Goal: Task Accomplishment & Management: Use online tool/utility

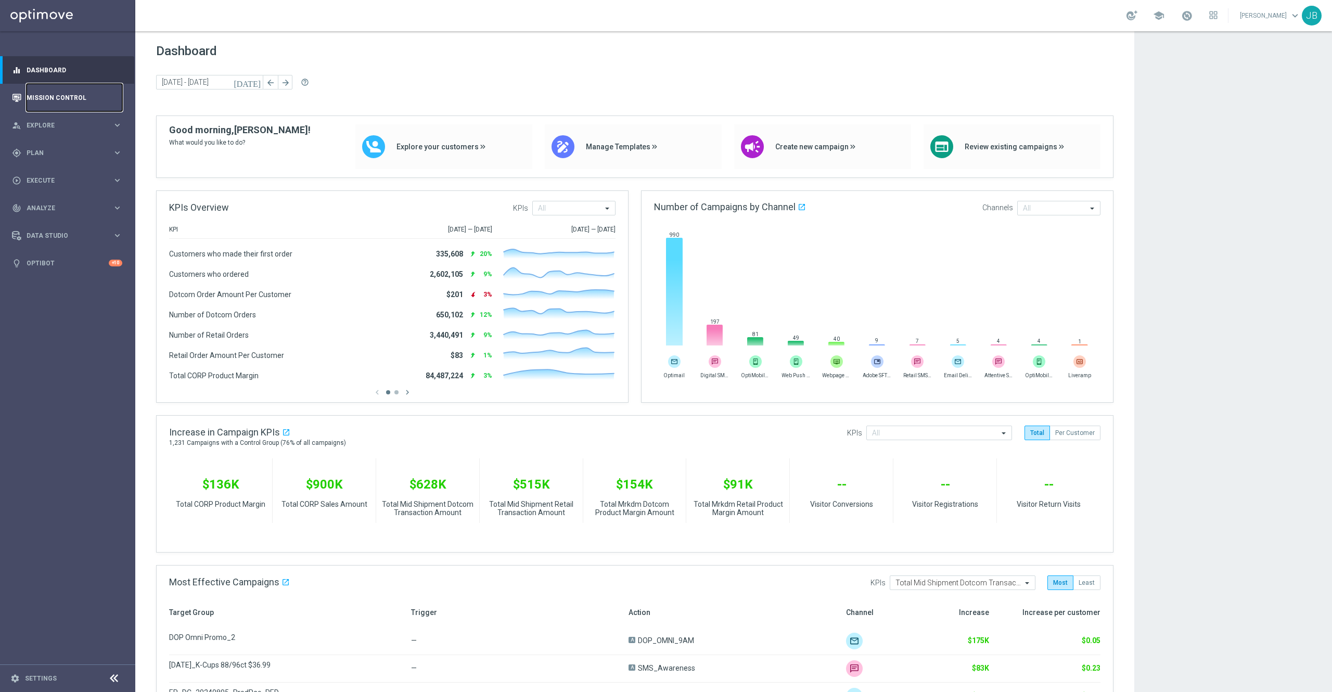
click at [93, 100] on link "Mission Control" at bounding box center [75, 98] width 96 height 28
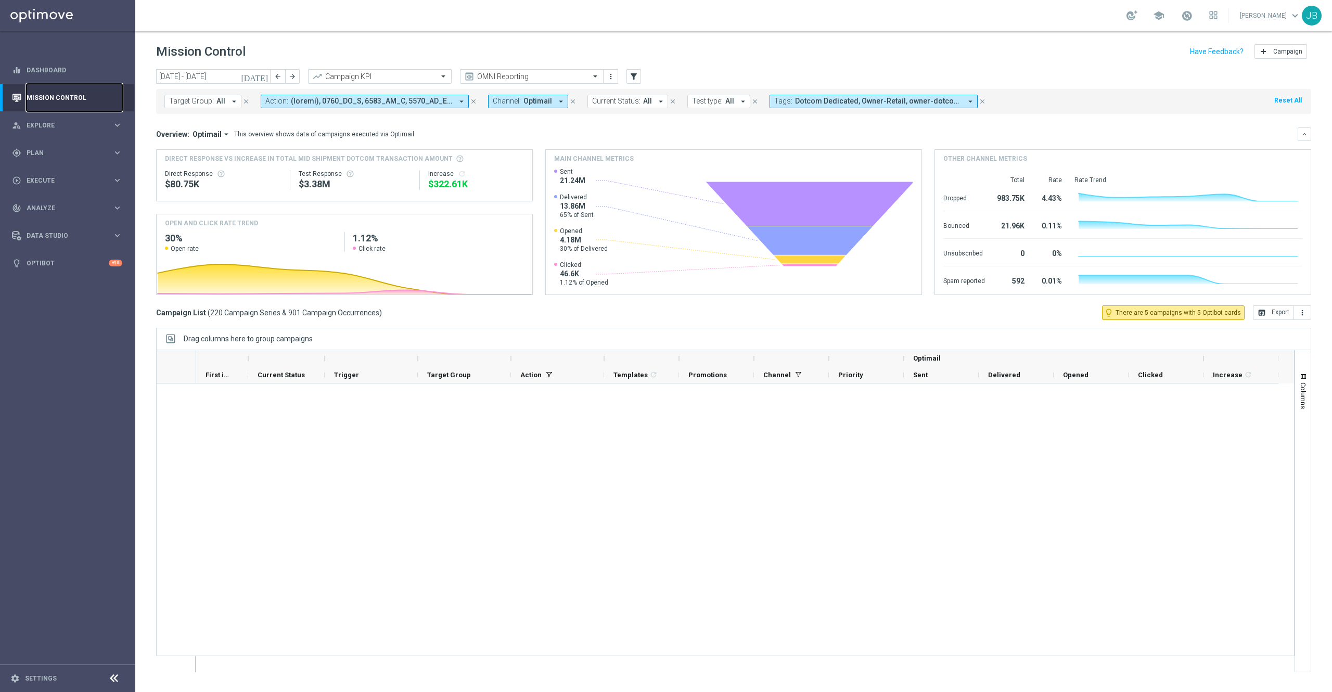
scroll to position [7742, 0]
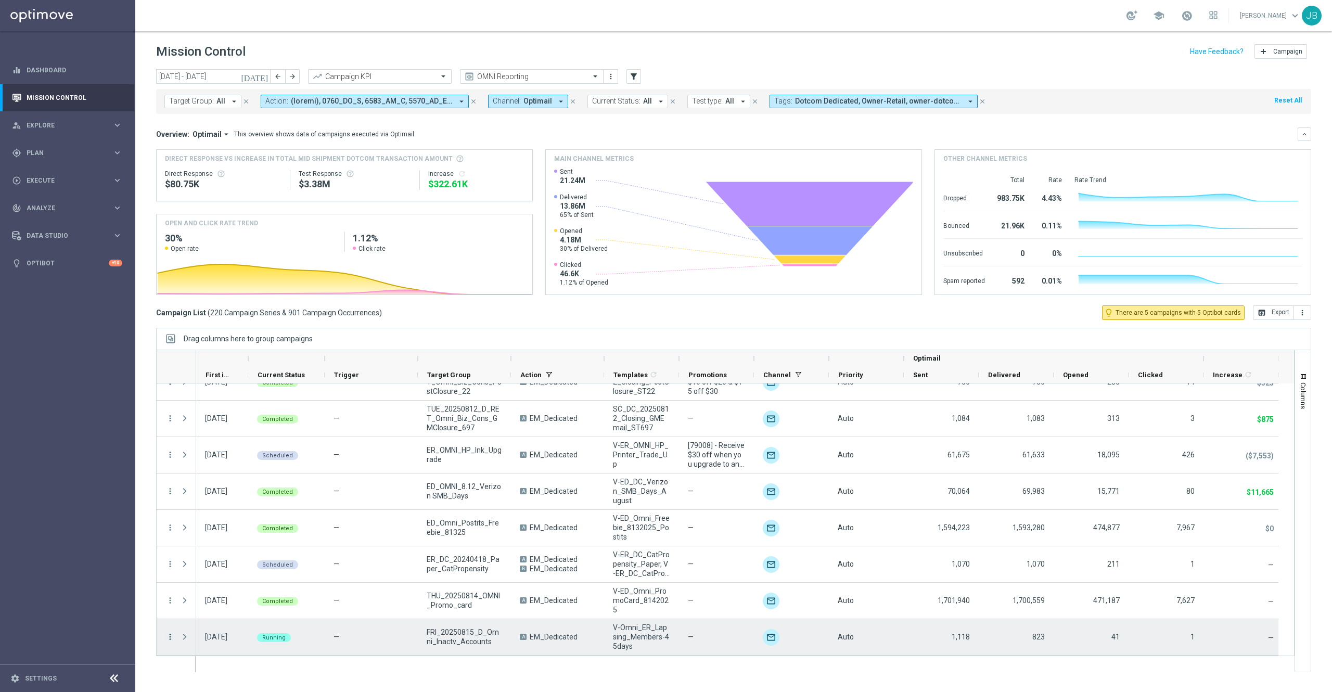
click at [168, 641] on icon "more_vert" at bounding box center [169, 636] width 9 height 9
click at [227, 591] on span "Duplicate and Edit" at bounding box center [218, 591] width 54 height 7
click at [169, 639] on icon "more_vert" at bounding box center [169, 636] width 9 height 9
click at [215, 590] on span "Duplicate and Edit" at bounding box center [218, 591] width 54 height 7
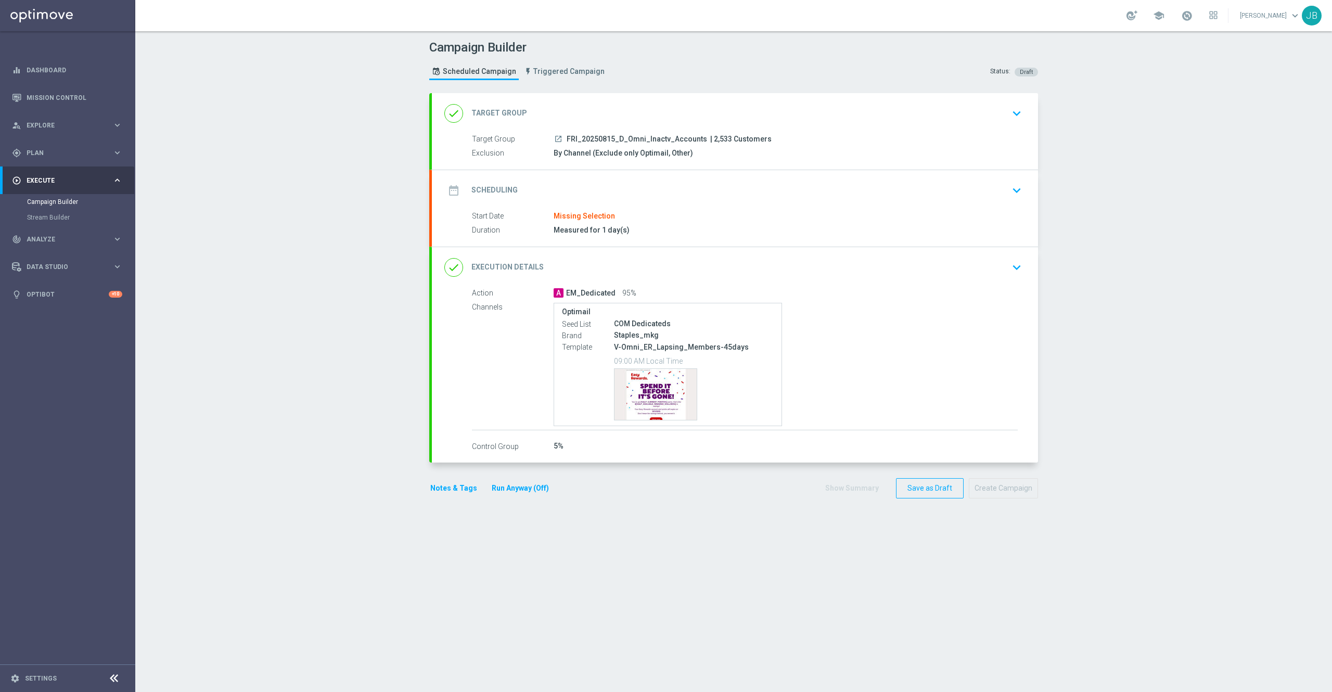
click at [479, 110] on h2 "Target Group" at bounding box center [499, 113] width 56 height 10
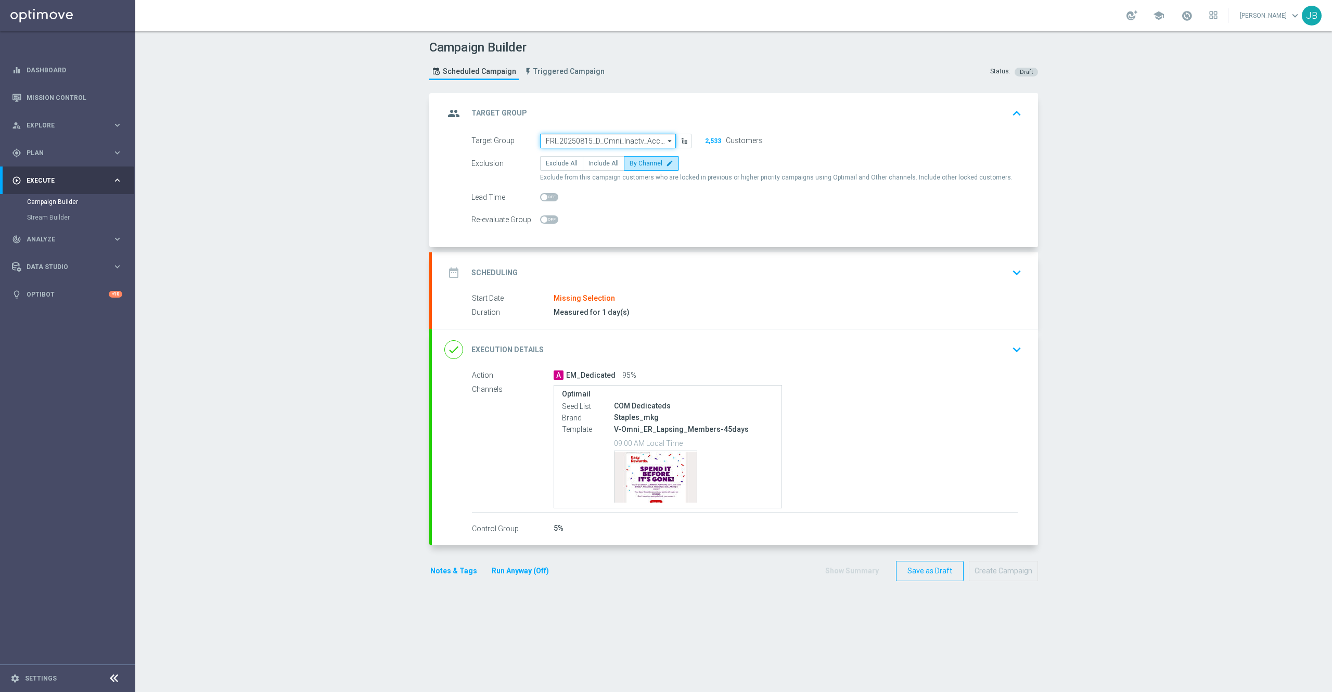
click at [573, 141] on input "FRI_20250815_D_Omni_Inactv_Accounts" at bounding box center [608, 141] width 136 height 15
paste input "ED_OMNI_0819_LOY_Hero_Offer"
click at [592, 156] on div "ED_OMNI_0819_LOY_Hero_Offer" at bounding box center [599, 155] width 91 height 9
type input "ED_OMNI_0819_LOY_Hero_Offer"
click at [494, 272] on h2 "Scheduling" at bounding box center [494, 273] width 46 height 10
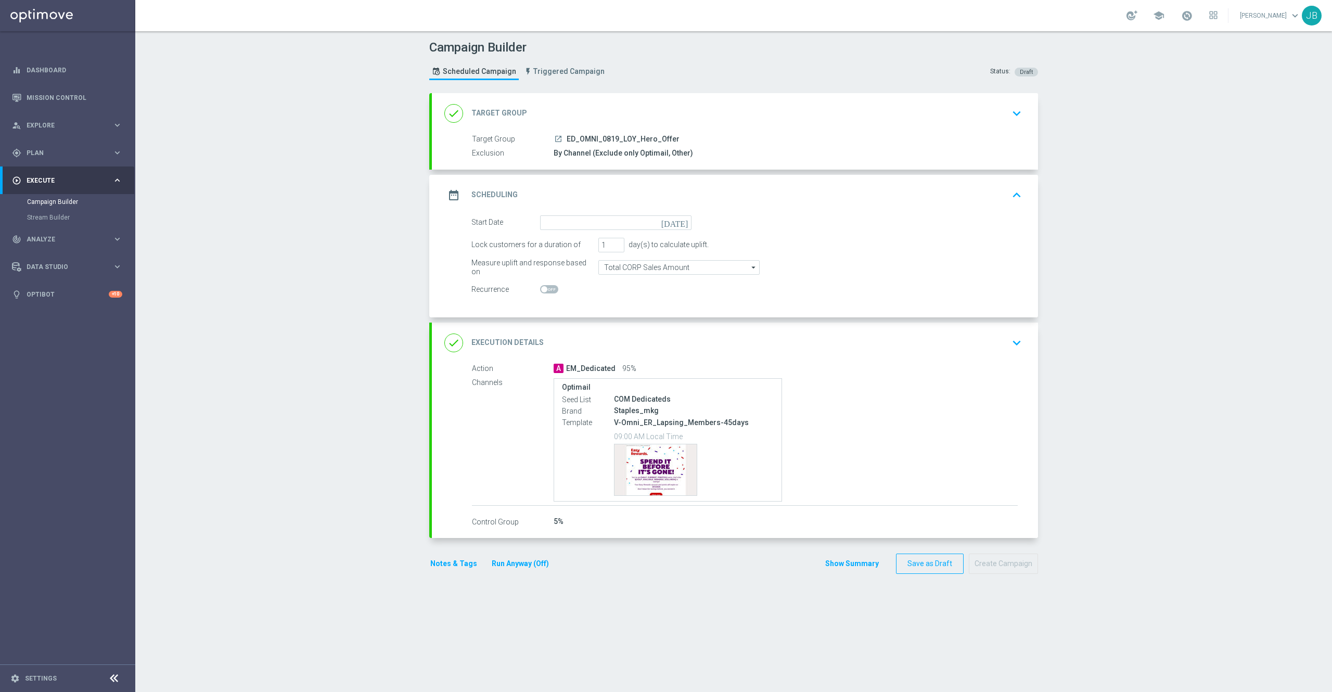
click at [673, 223] on icon "[DATE]" at bounding box center [676, 220] width 31 height 11
click at [575, 331] on span "19" at bounding box center [582, 331] width 17 height 17
type input "[DATE]"
click at [513, 341] on h2 "Execution Details" at bounding box center [507, 343] width 72 height 10
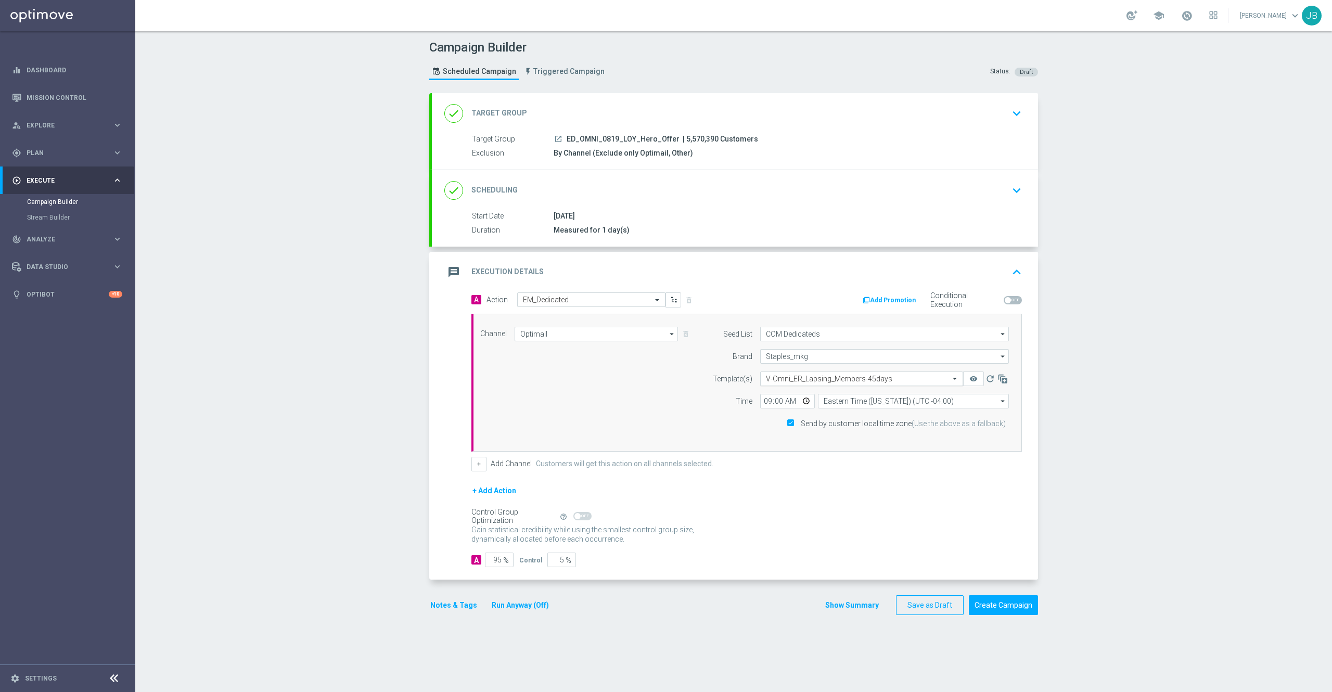
click at [832, 380] on input "text" at bounding box center [851, 379] width 171 height 9
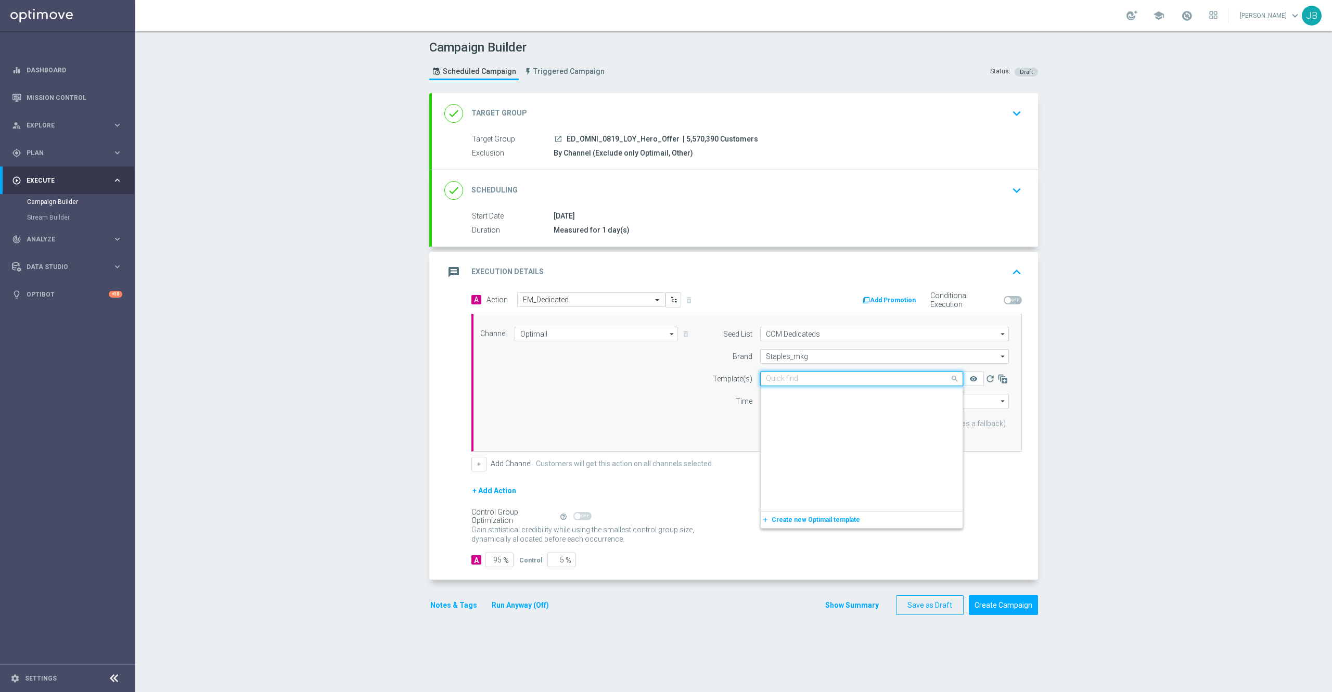
scroll to position [243033, 0]
paste input "V-ER_Loyalty_BIPS_081925_HeroOffer"
click at [820, 389] on div "V-ER_Loyalty_BIPS_081925_HeroOffer" at bounding box center [862, 394] width 192 height 17
type input "V-ER_Loyalty_BIPS_081925_HeroOffer"
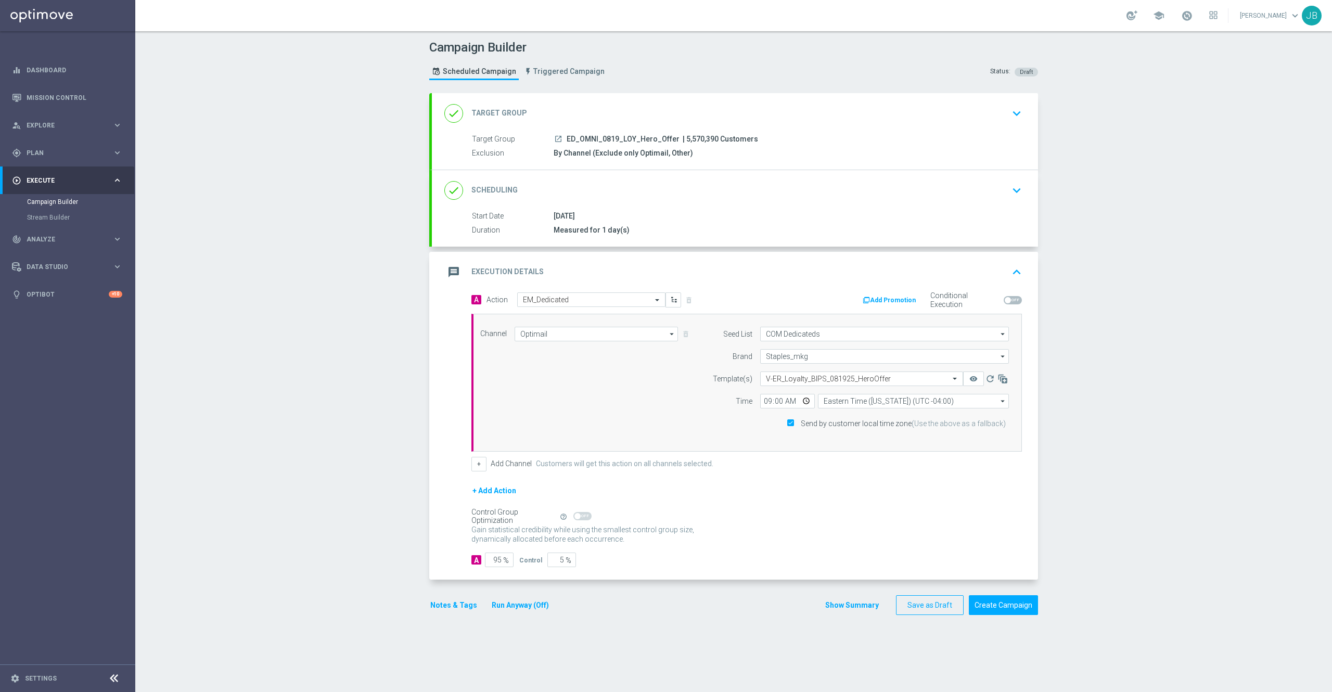
click at [499, 108] on h2 "Target Group" at bounding box center [499, 113] width 56 height 10
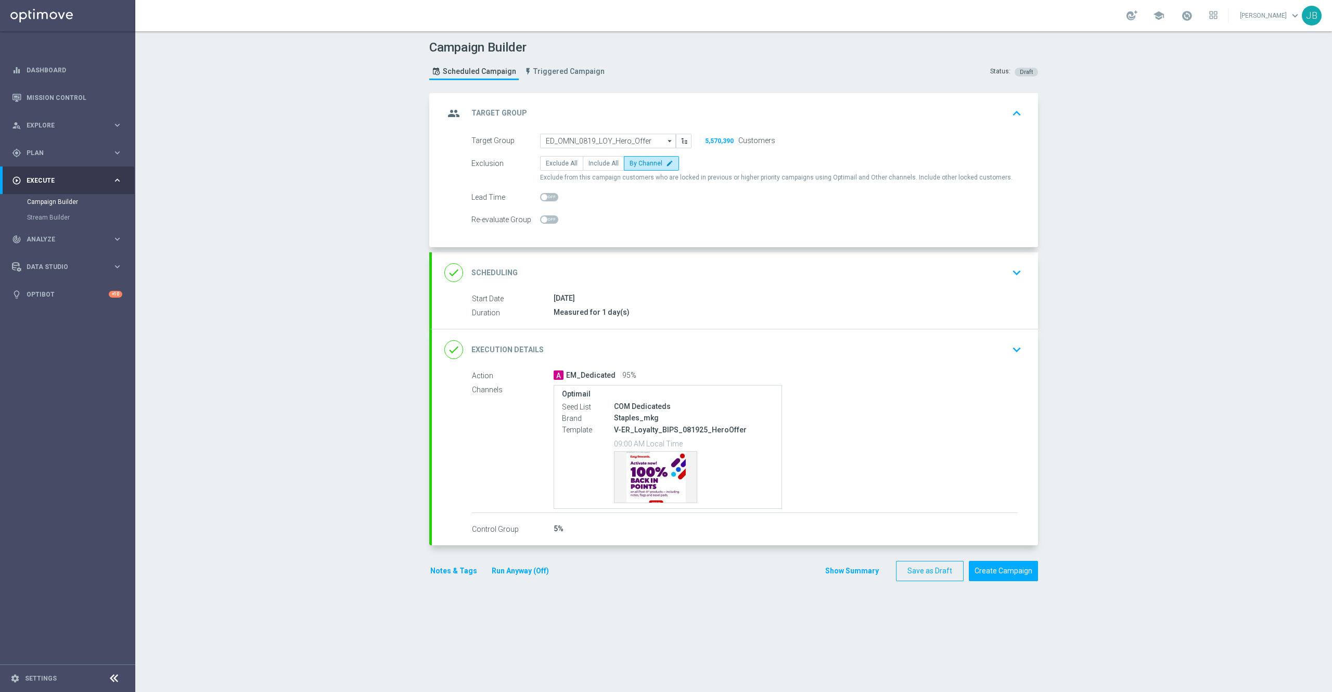
click at [507, 116] on h2 "Target Group" at bounding box center [499, 113] width 56 height 10
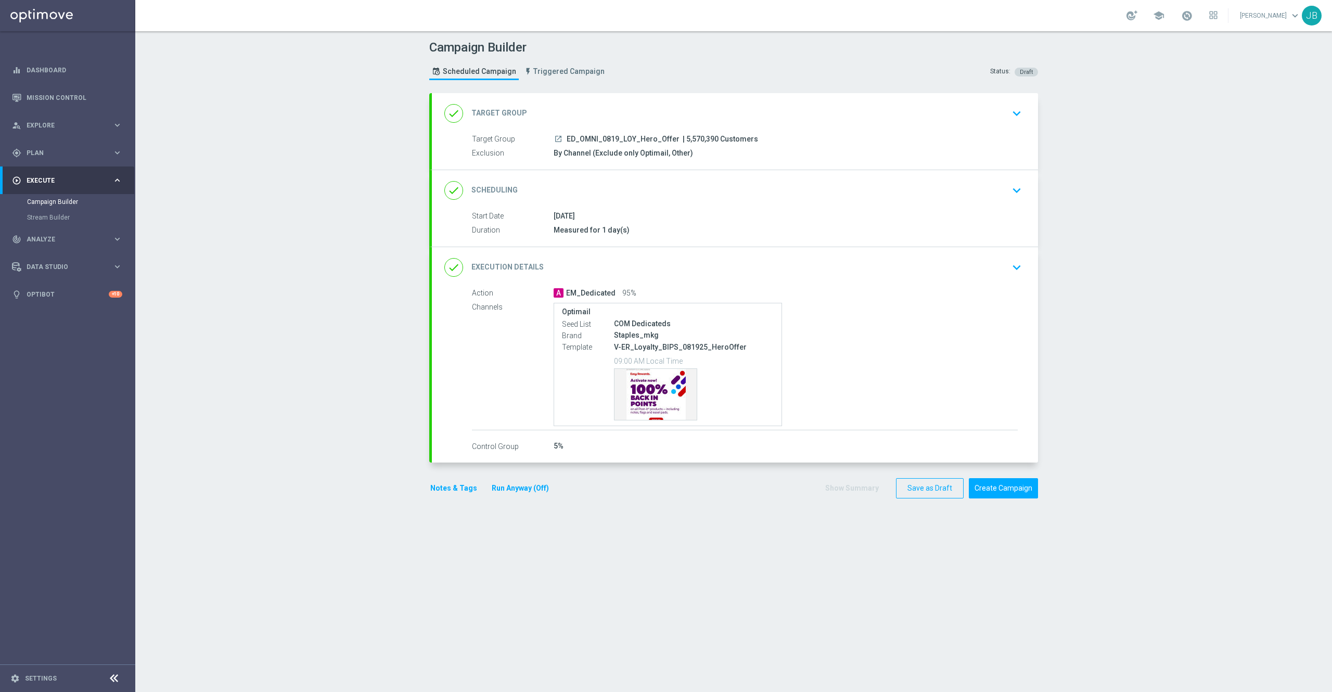
click at [492, 193] on h2 "Scheduling" at bounding box center [494, 190] width 46 height 10
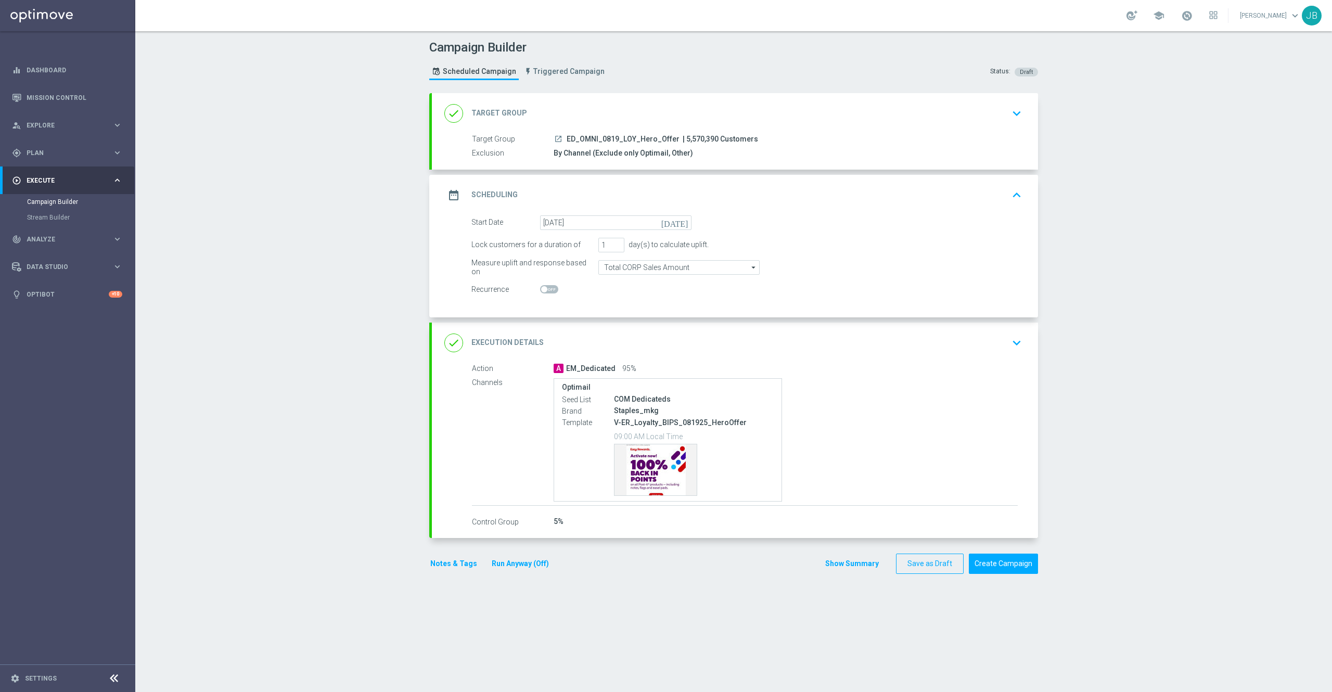
click at [514, 339] on h2 "Execution Details" at bounding box center [507, 343] width 72 height 10
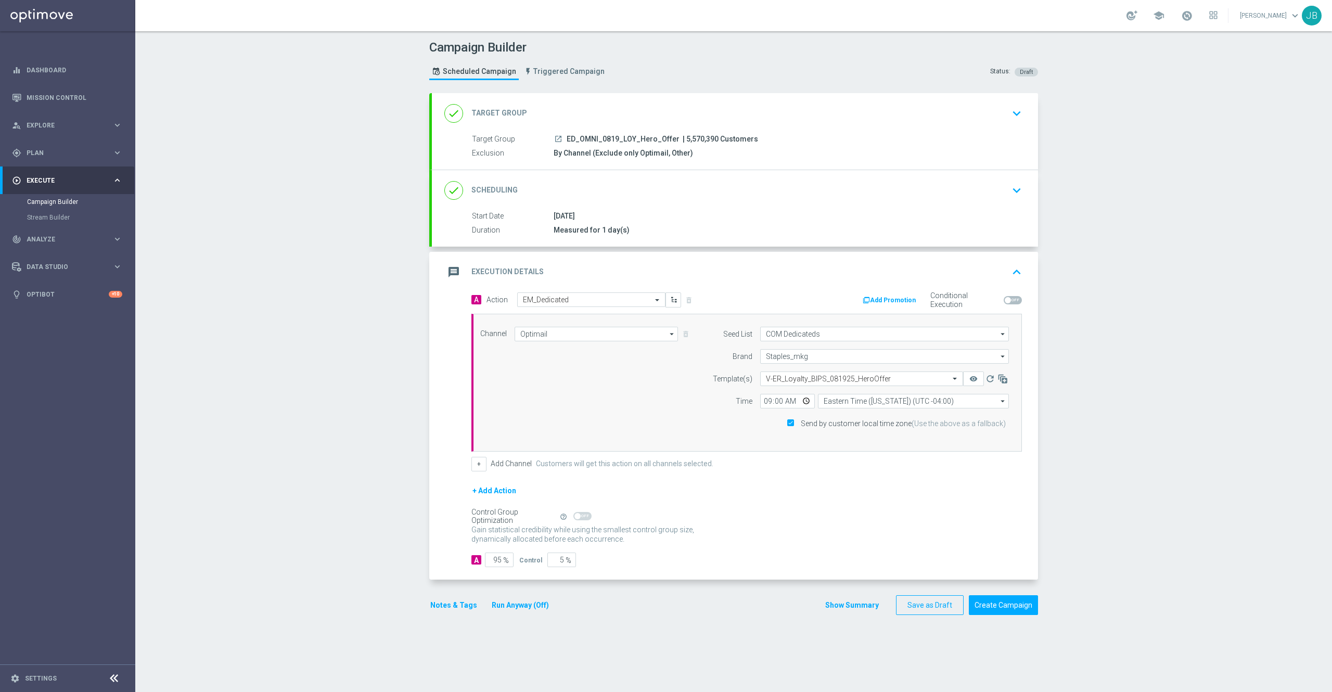
click at [445, 612] on button "Notes & Tags" at bounding box center [453, 605] width 49 height 13
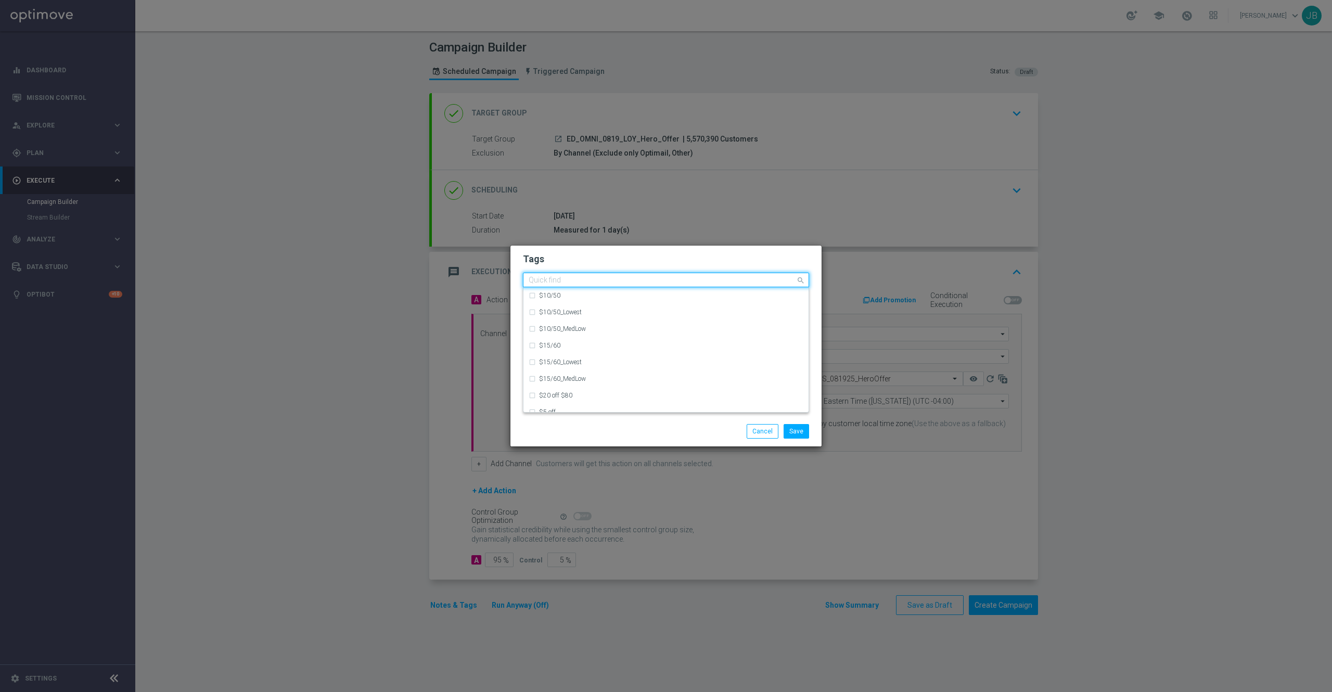
click at [801, 282] on span at bounding box center [802, 280] width 13 height 13
click at [794, 434] on button "Save" at bounding box center [796, 431] width 25 height 15
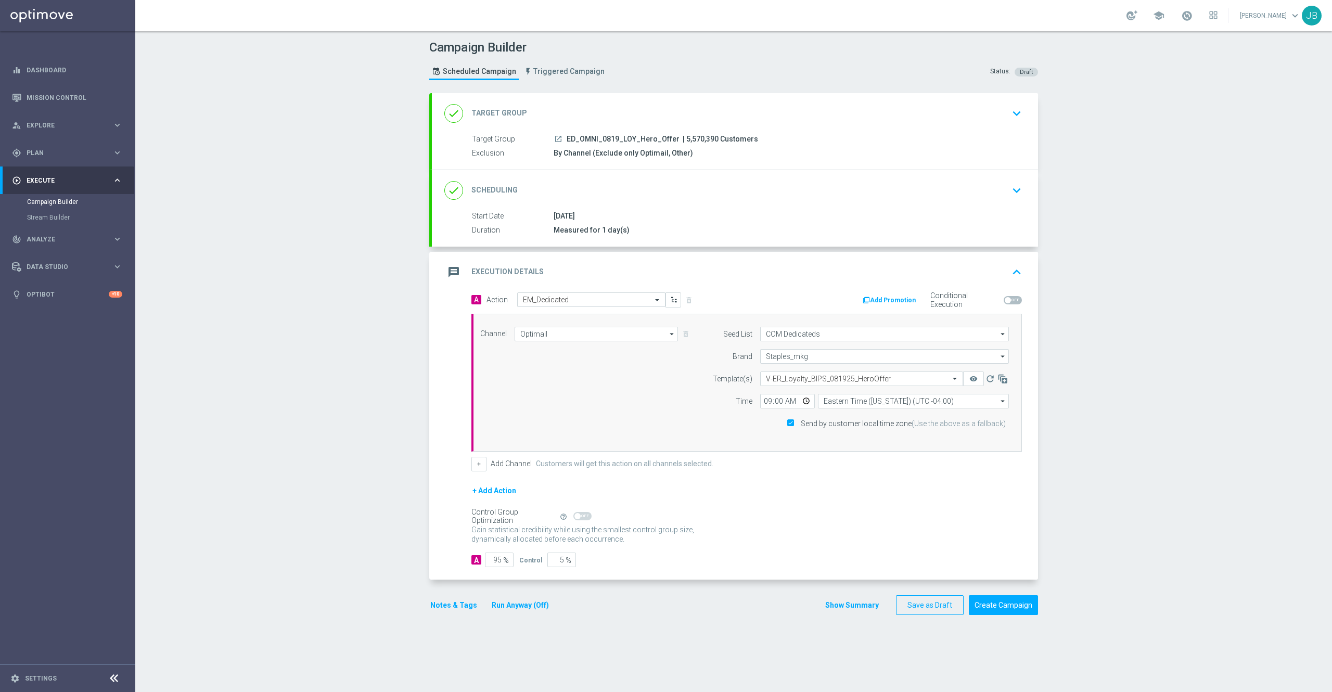
click at [479, 195] on h2 "Scheduling" at bounding box center [494, 190] width 46 height 10
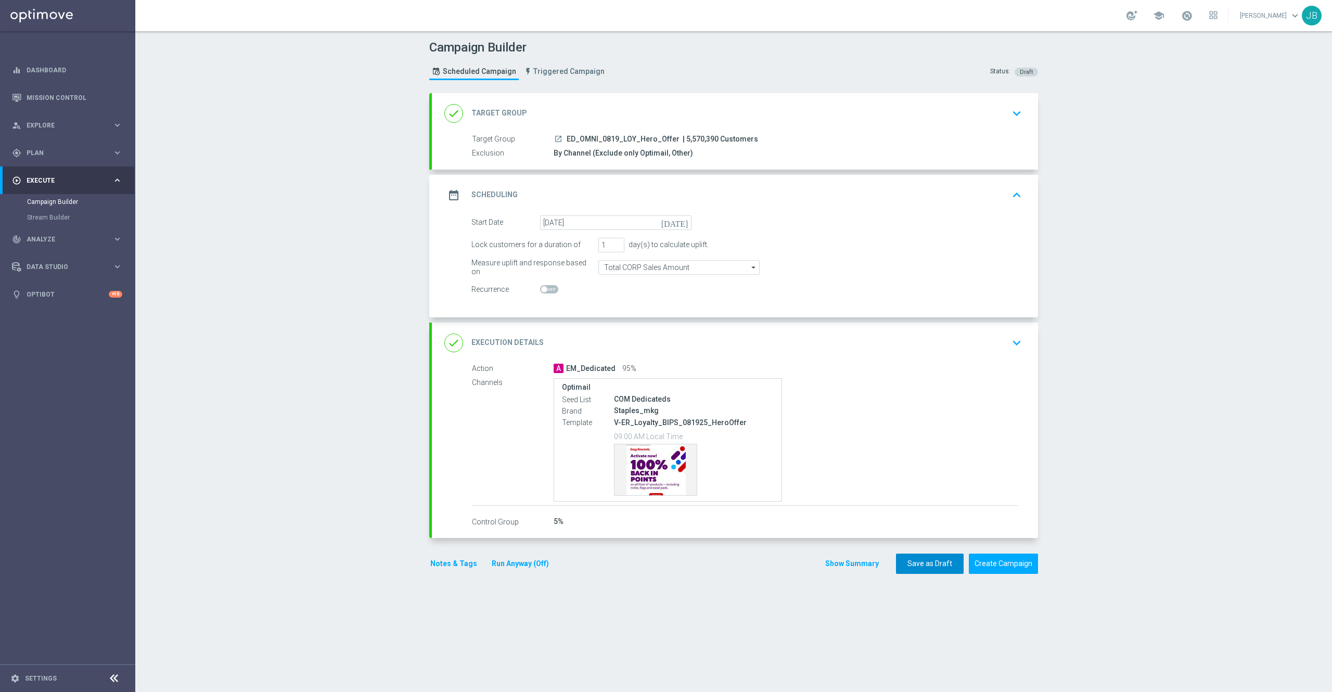
click at [934, 571] on button "Save as Draft" at bounding box center [930, 564] width 68 height 20
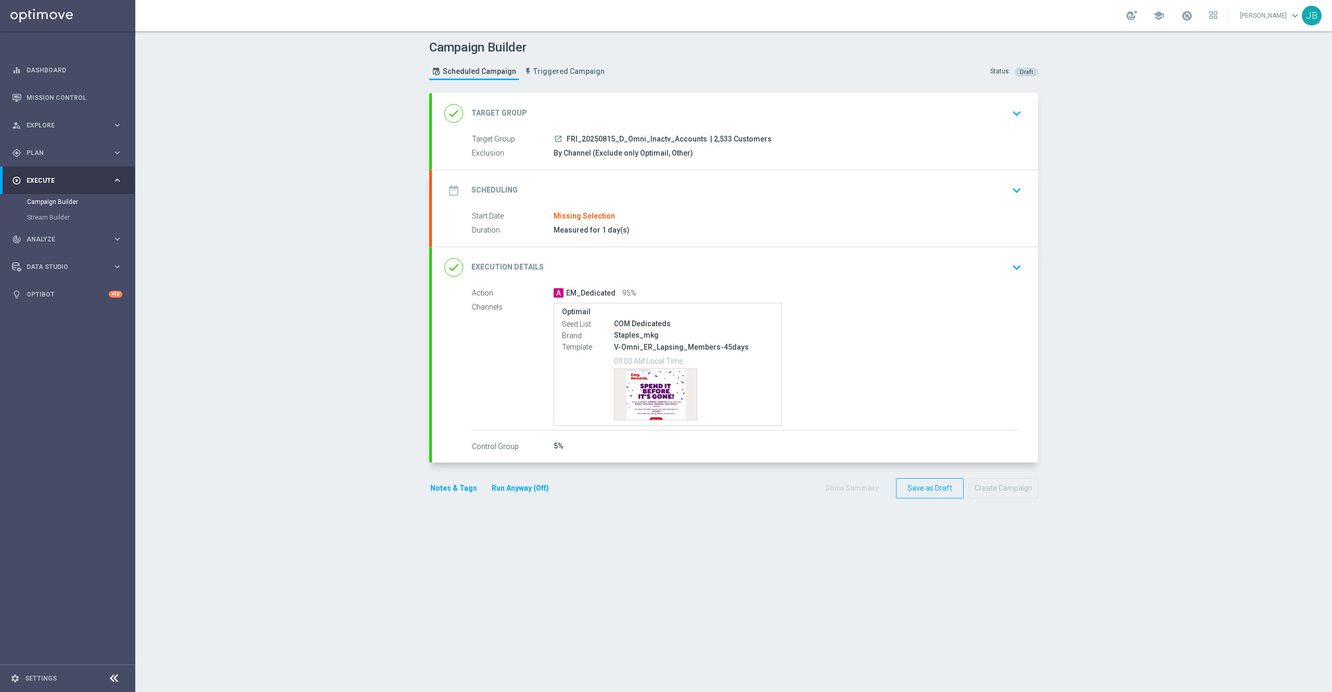
click at [513, 113] on h2 "Target Group" at bounding box center [499, 113] width 56 height 10
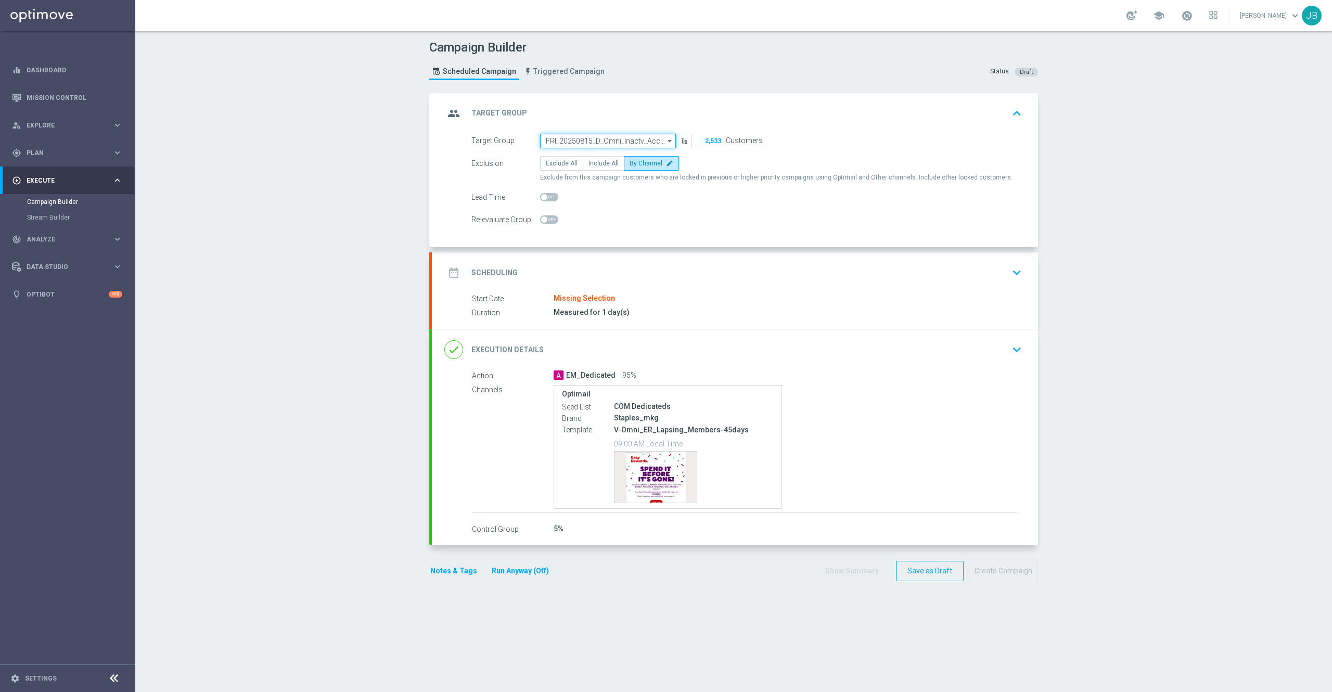
click at [619, 135] on input "FRI_20250815_D_Omni_Inactv_Accounts" at bounding box center [608, 141] width 136 height 15
paste input "ER_OMNI_BTS_EMAIL_TEACHER3"
click at [619, 154] on div "ER_OMNI_BTS_EMAIL_TEACHER3" at bounding box center [601, 156] width 94 height 9
type input "ER_OMNI_BTS_EMAIL_TEACHER3"
click at [499, 271] on h2 "Scheduling" at bounding box center [494, 273] width 46 height 10
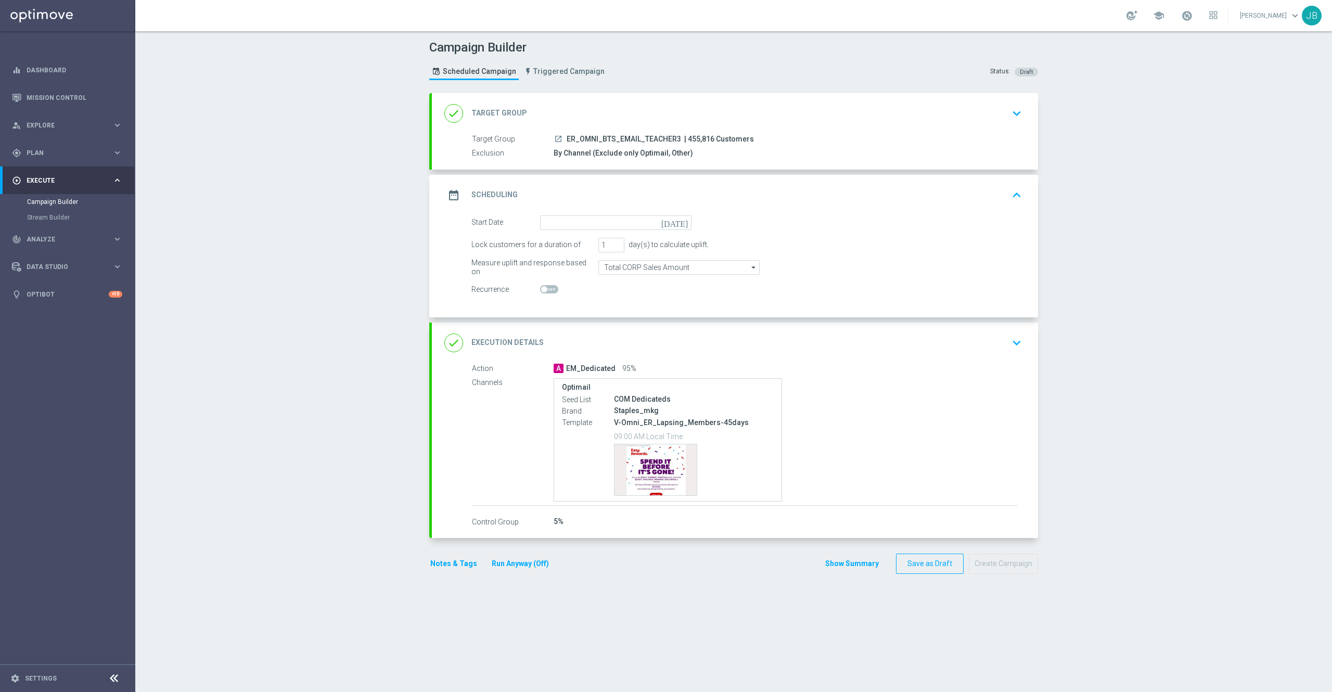
click at [678, 221] on icon "[DATE]" at bounding box center [676, 220] width 31 height 11
click at [596, 332] on span "20" at bounding box center [601, 331] width 17 height 17
type input "[DATE]"
click at [514, 343] on h2 "Execution Details" at bounding box center [507, 343] width 72 height 10
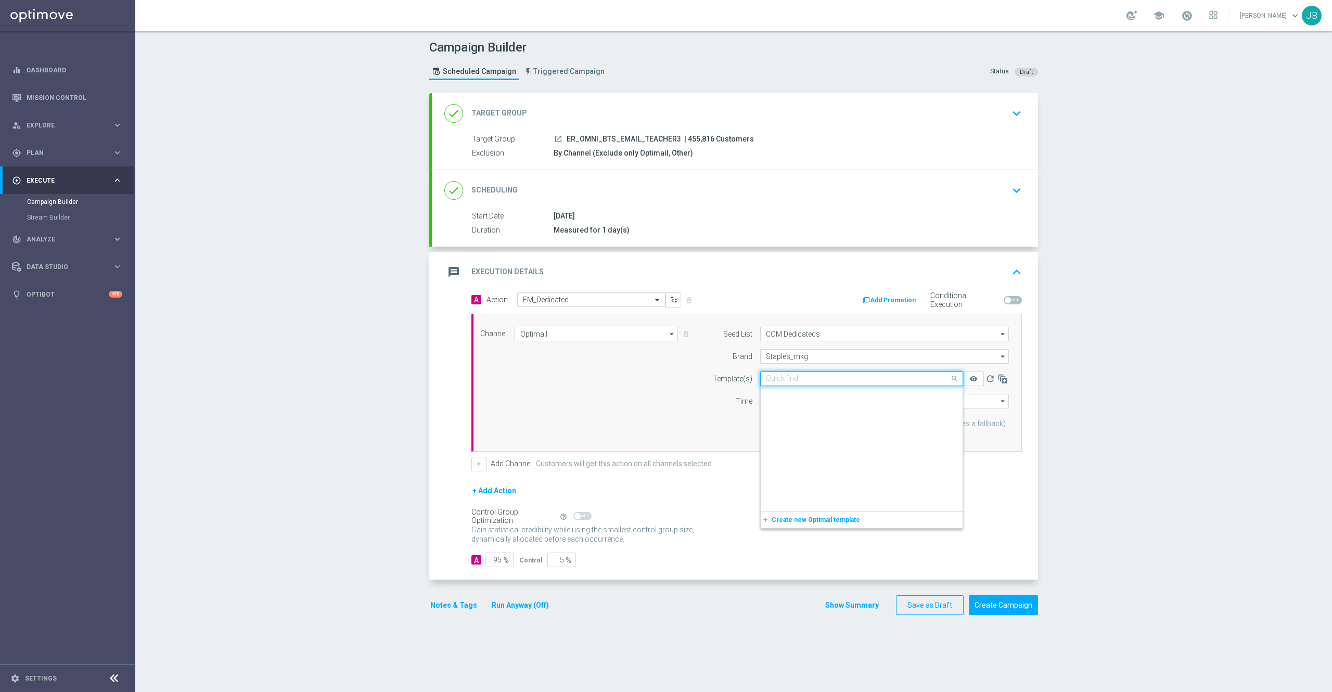
click at [839, 381] on input "text" at bounding box center [851, 379] width 171 height 9
paste input "V-ED_Omni_BTSSeries_8192025_Touch3"
click at [821, 389] on div "V-ED_Omni_BTSSeries_8192025_Touch3" at bounding box center [862, 394] width 192 height 17
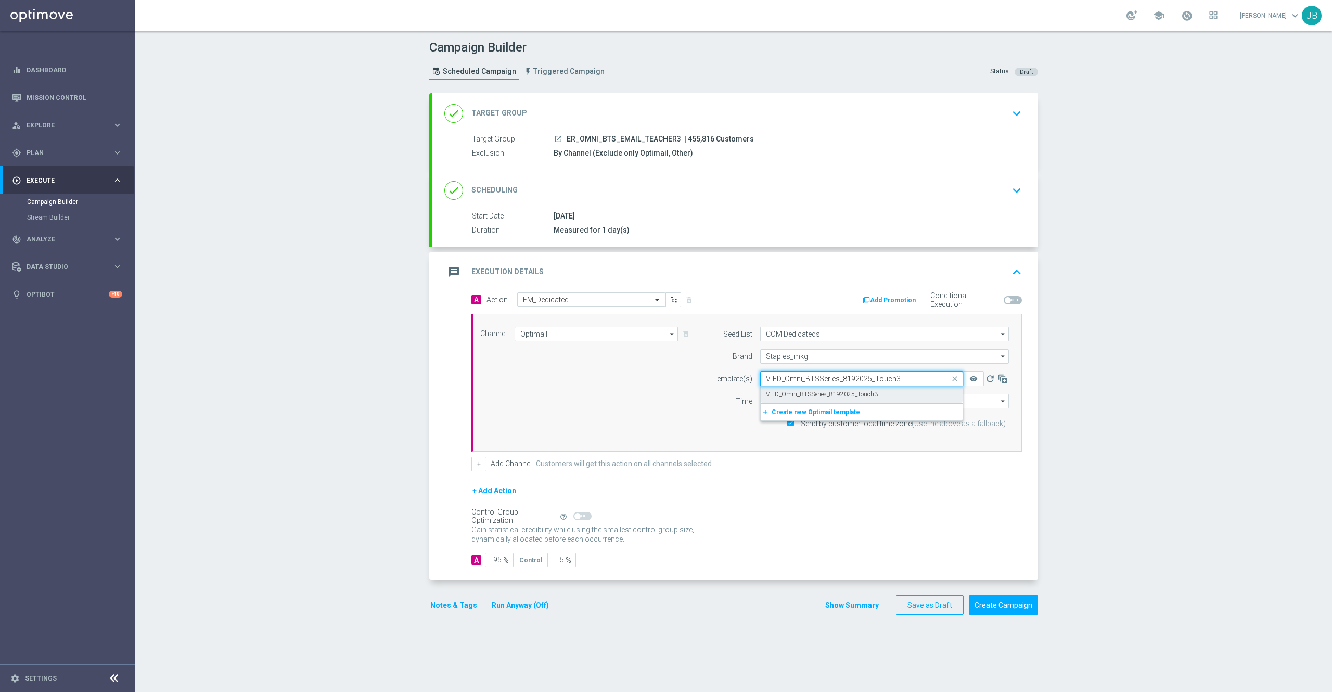
type input "V-ED_Omni_BTSSeries_8192025_Touch3"
click at [505, 107] on div "done Target Group" at bounding box center [485, 113] width 83 height 19
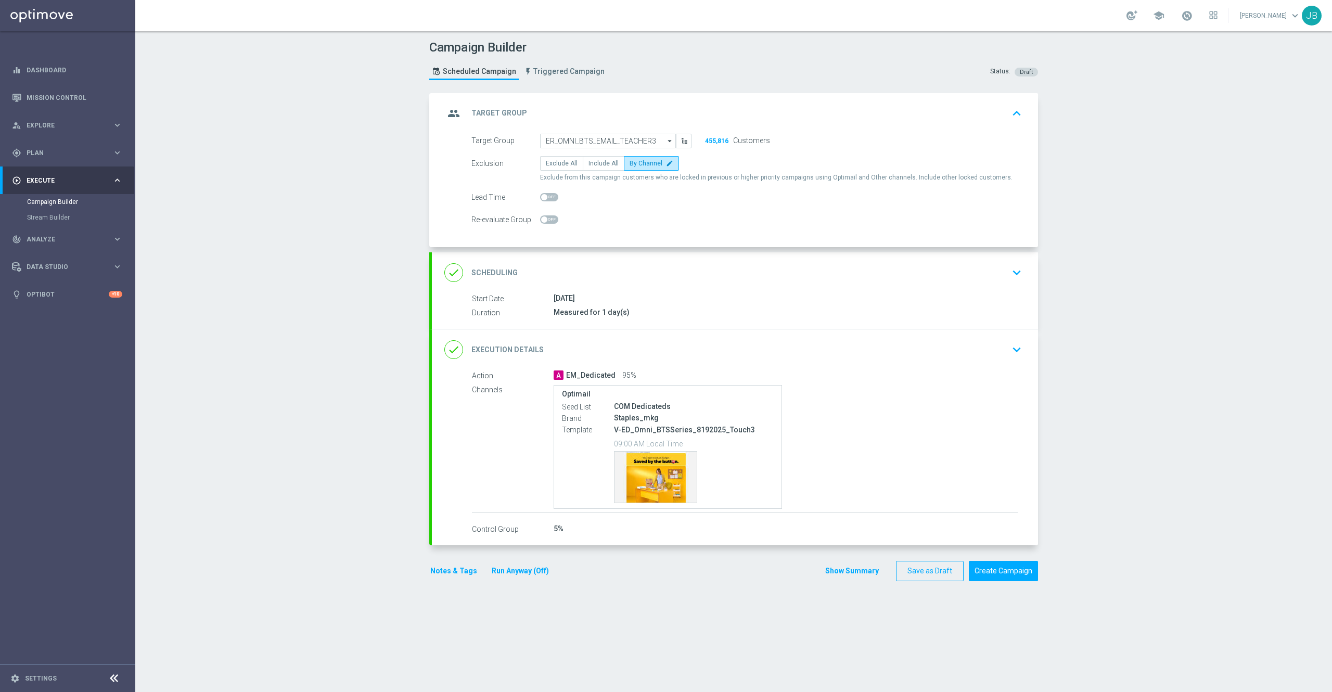
click at [506, 270] on h2 "Scheduling" at bounding box center [494, 273] width 46 height 10
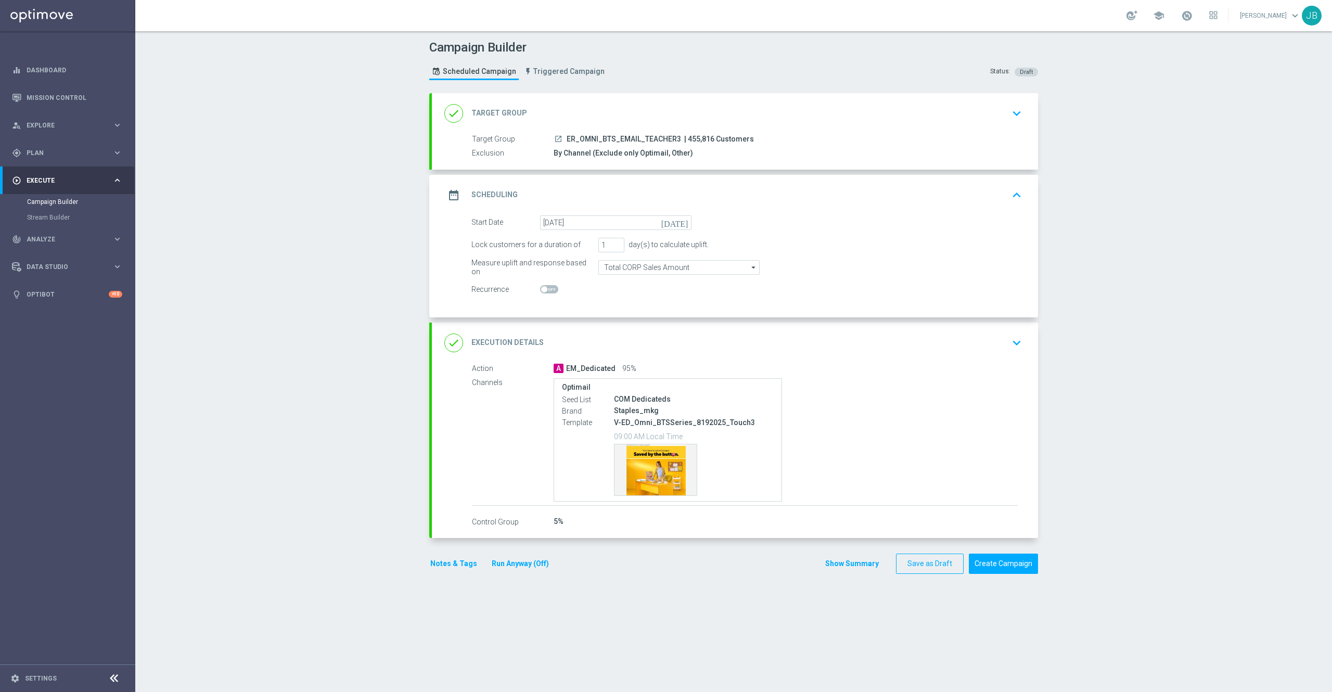
click at [500, 349] on div "done Execution Details" at bounding box center [493, 343] width 99 height 19
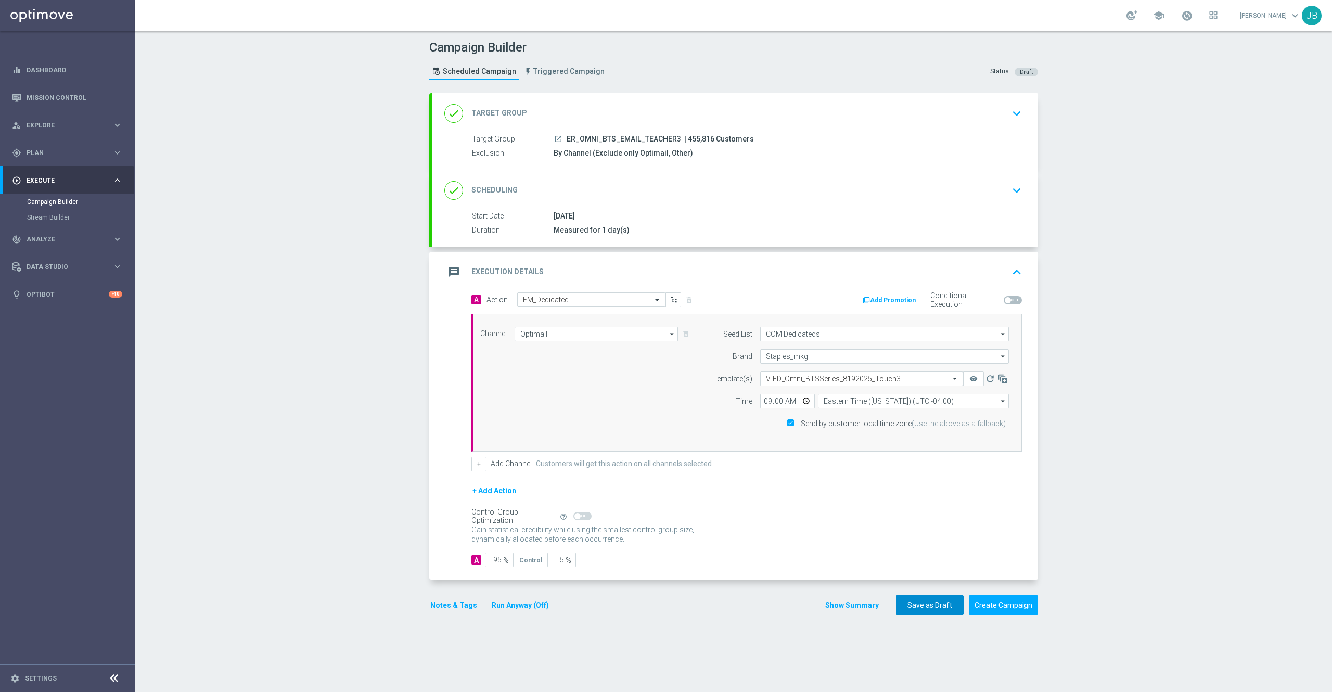
click at [950, 607] on button "Save as Draft" at bounding box center [930, 605] width 68 height 20
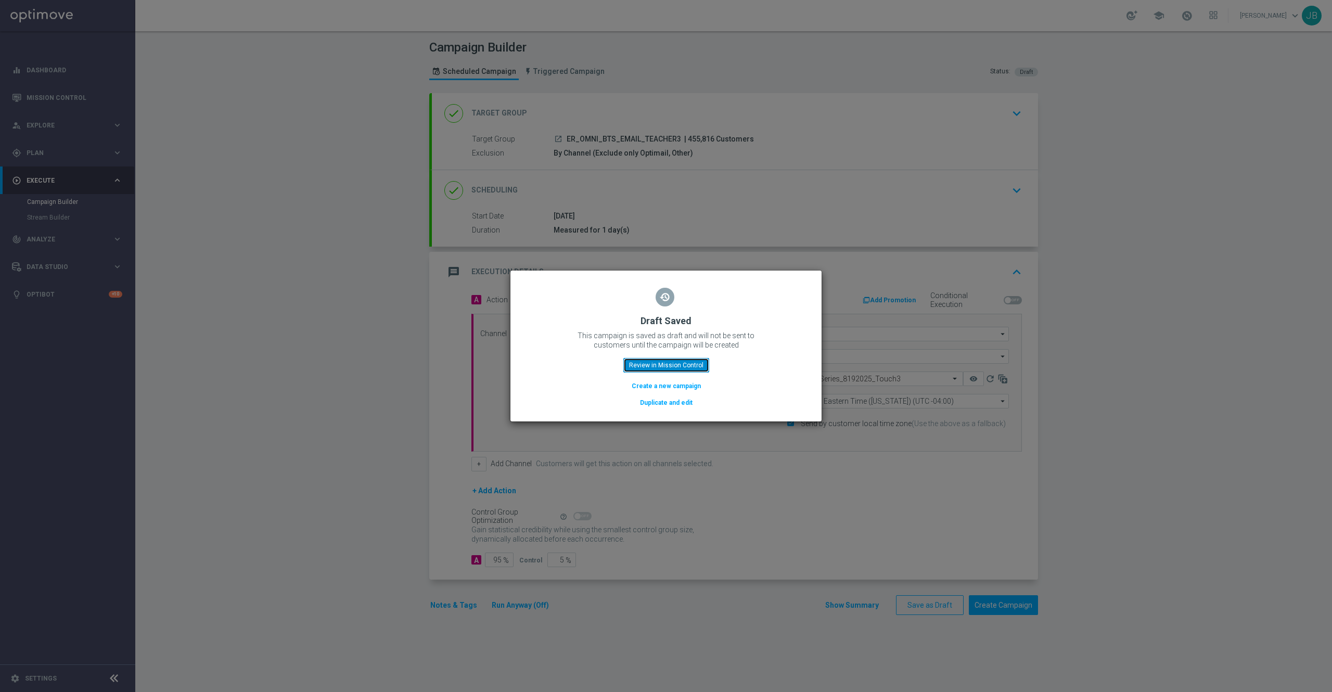
click at [671, 359] on button "Review in Mission Control" at bounding box center [666, 365] width 86 height 15
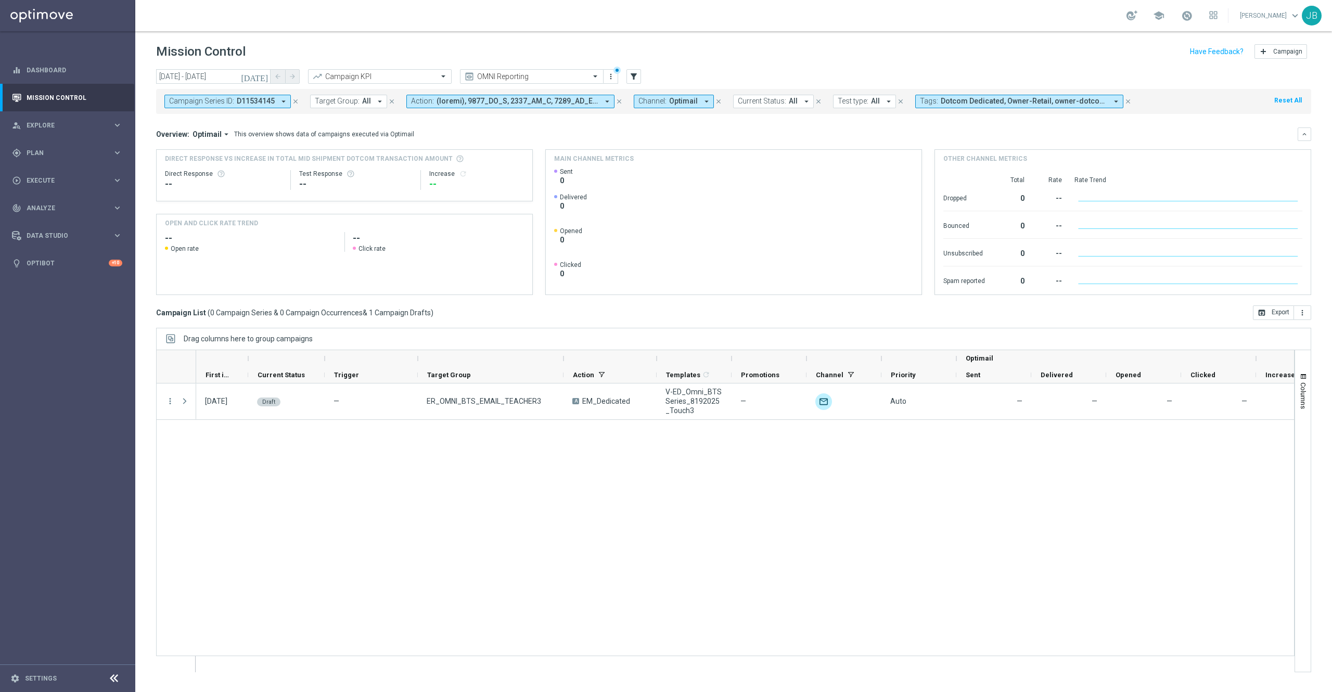
drag, startPoint x: 511, startPoint y: 359, endPoint x: 563, endPoint y: 360, distance: 52.6
click at [563, 360] on div at bounding box center [564, 358] width 4 height 17
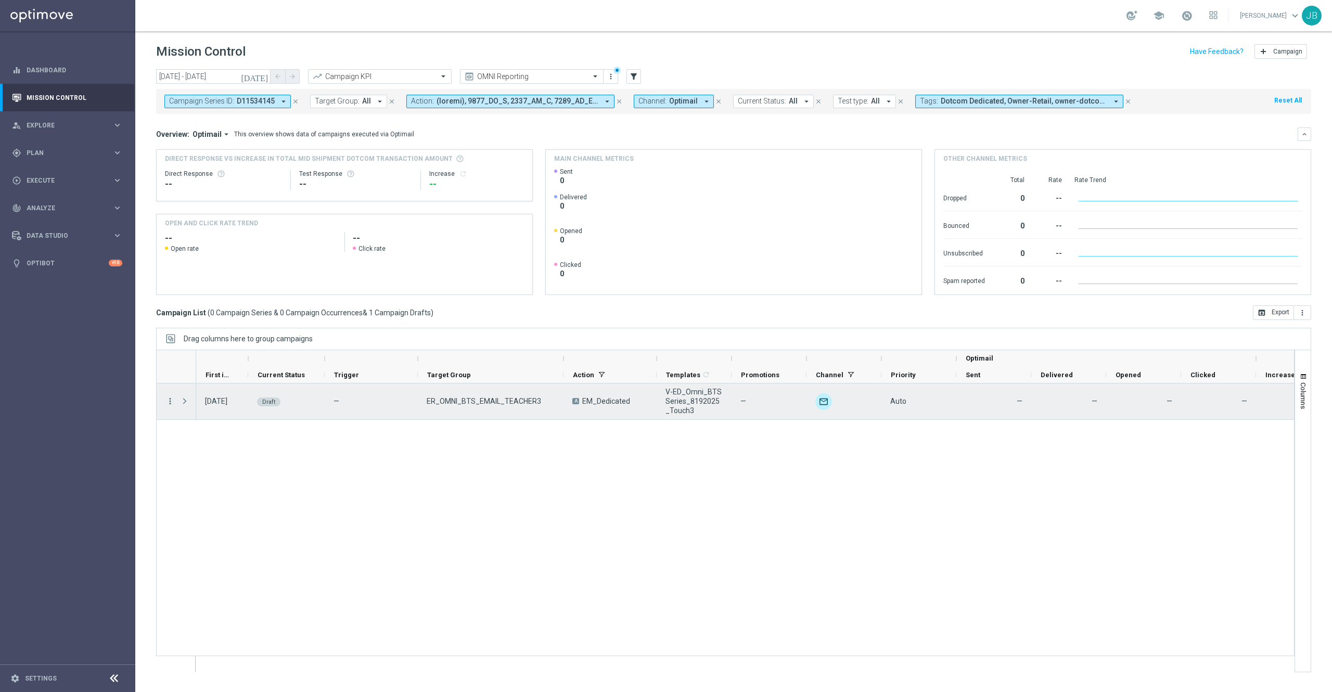
click at [171, 403] on icon "more_vert" at bounding box center [169, 401] width 9 height 9
click at [198, 444] on span "Edit" at bounding box center [196, 442] width 11 height 7
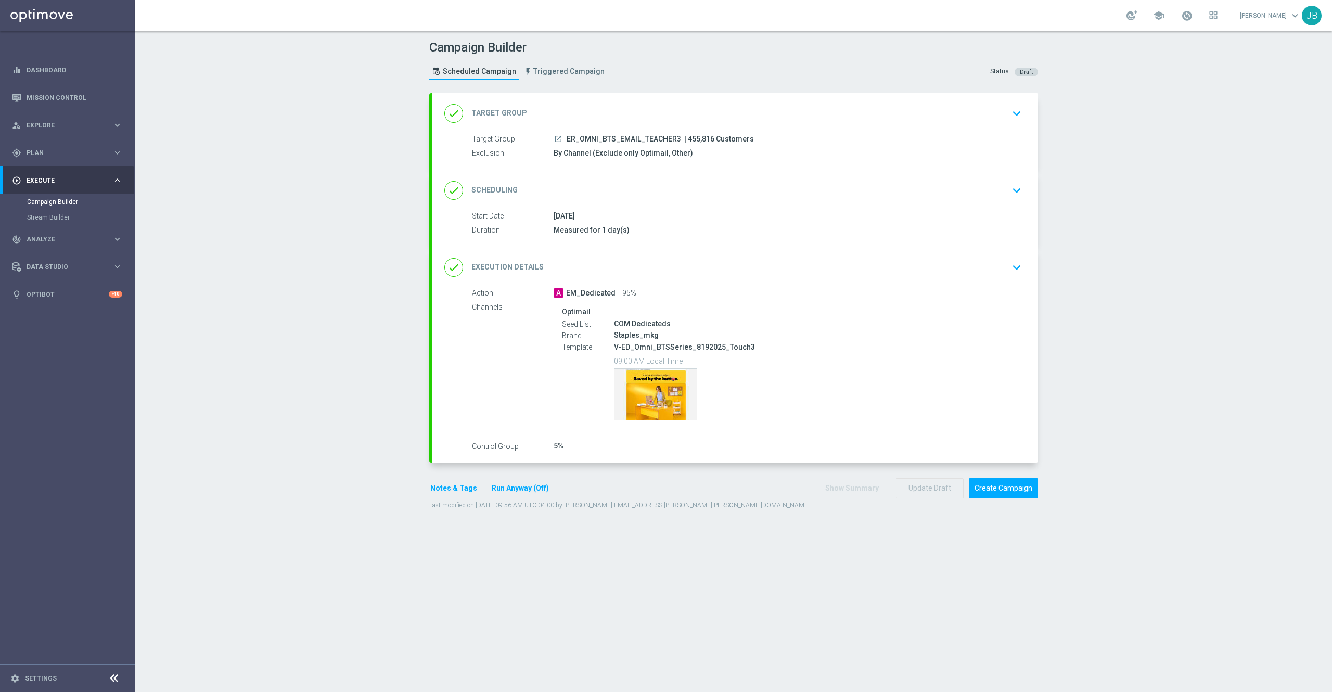
click at [513, 113] on h2 "Target Group" at bounding box center [499, 113] width 56 height 10
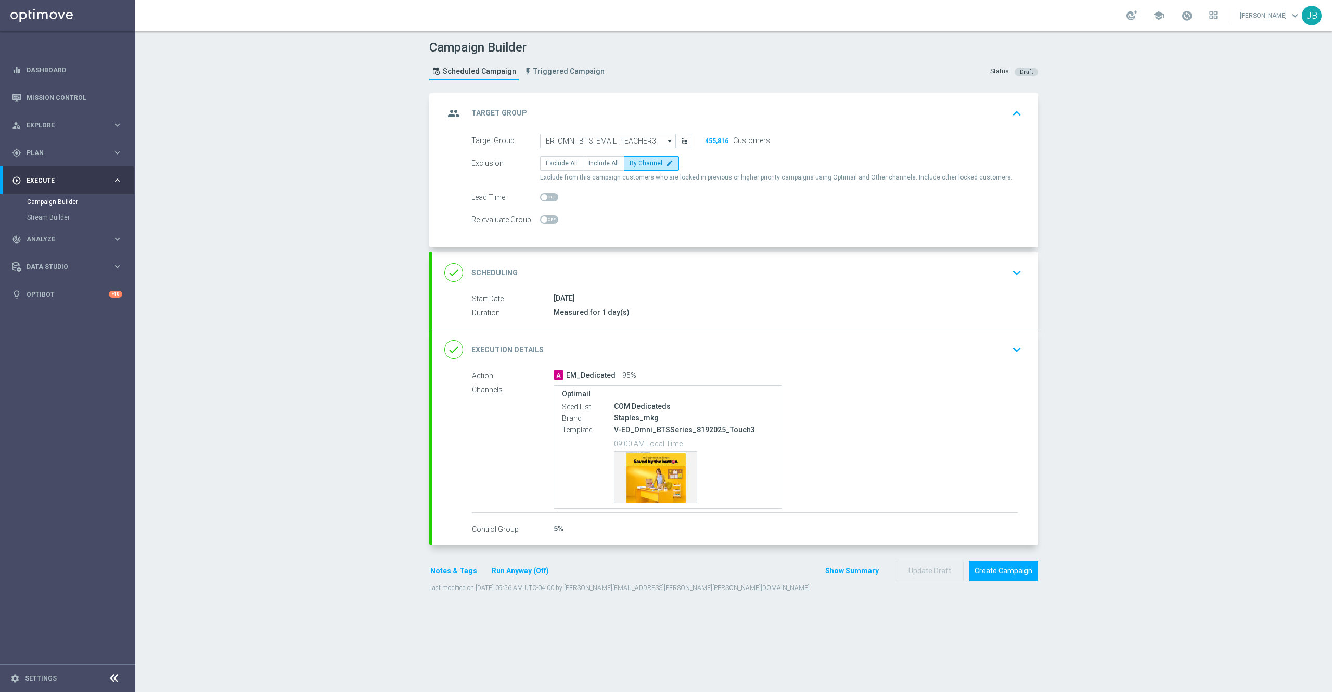
click at [484, 272] on h2 "Scheduling" at bounding box center [494, 273] width 46 height 10
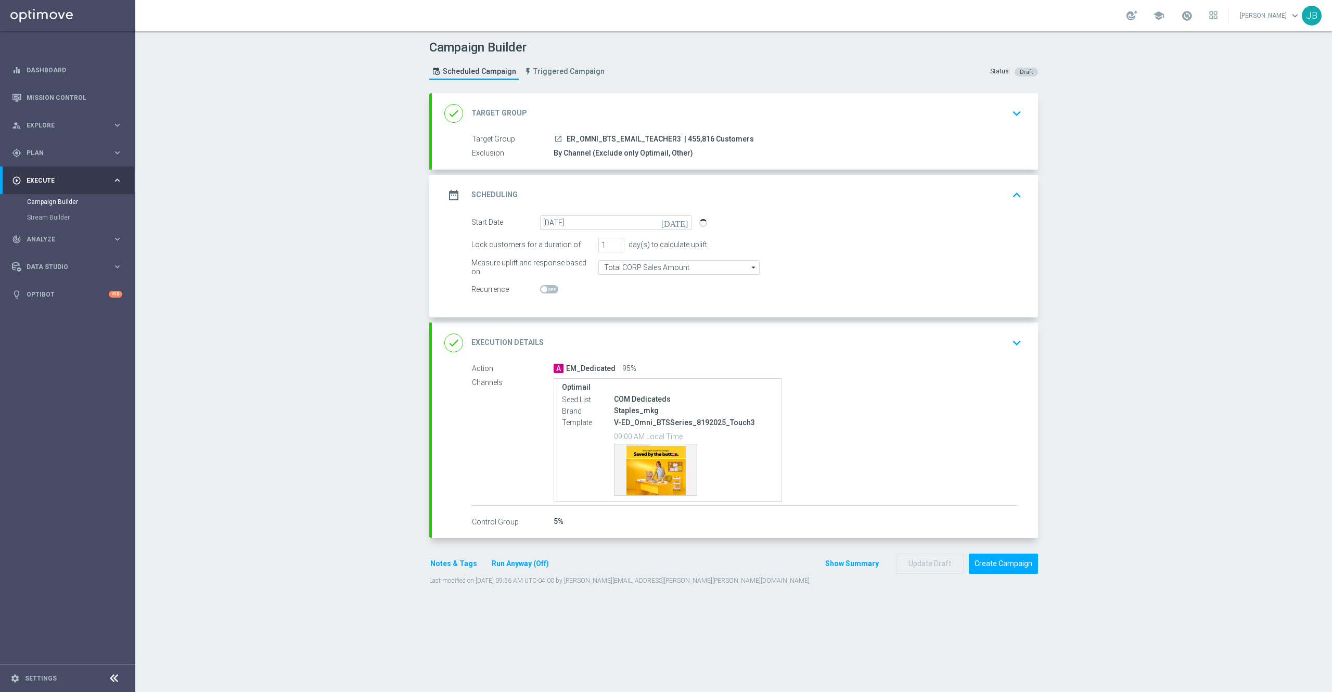
click at [500, 340] on h2 "Execution Details" at bounding box center [507, 343] width 72 height 10
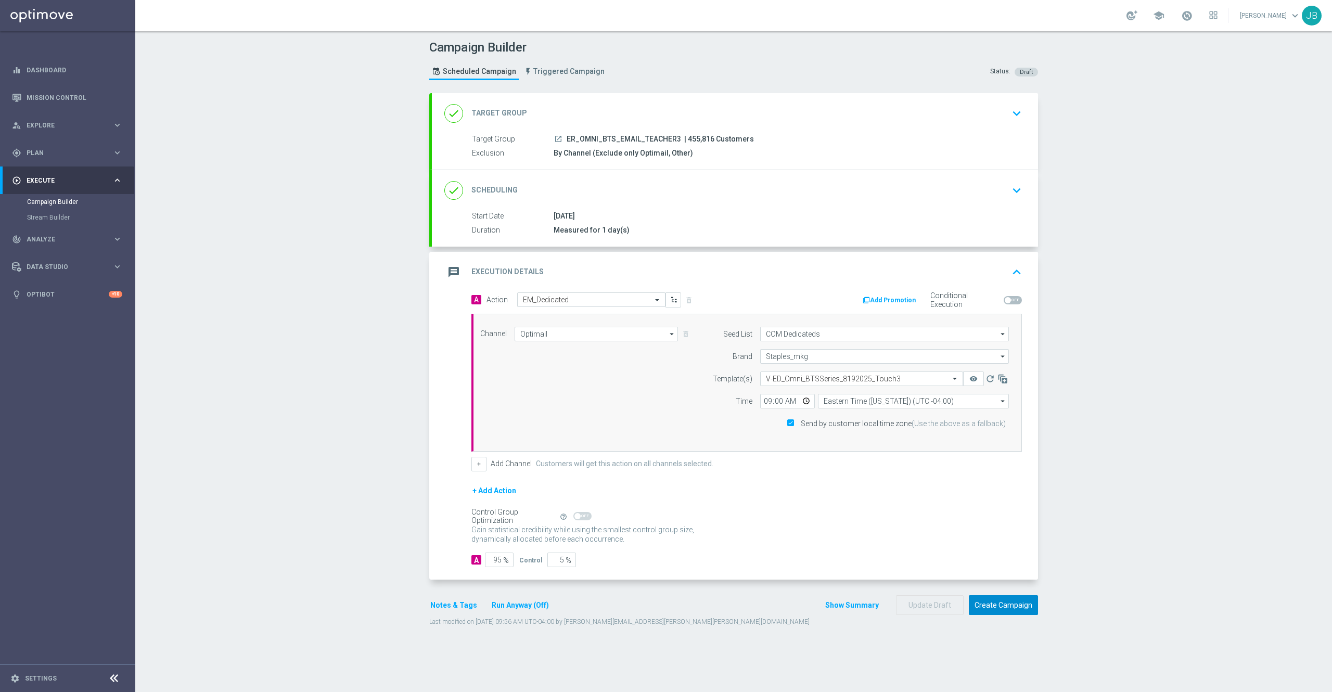
click at [1001, 601] on button "Create Campaign" at bounding box center [1003, 605] width 69 height 20
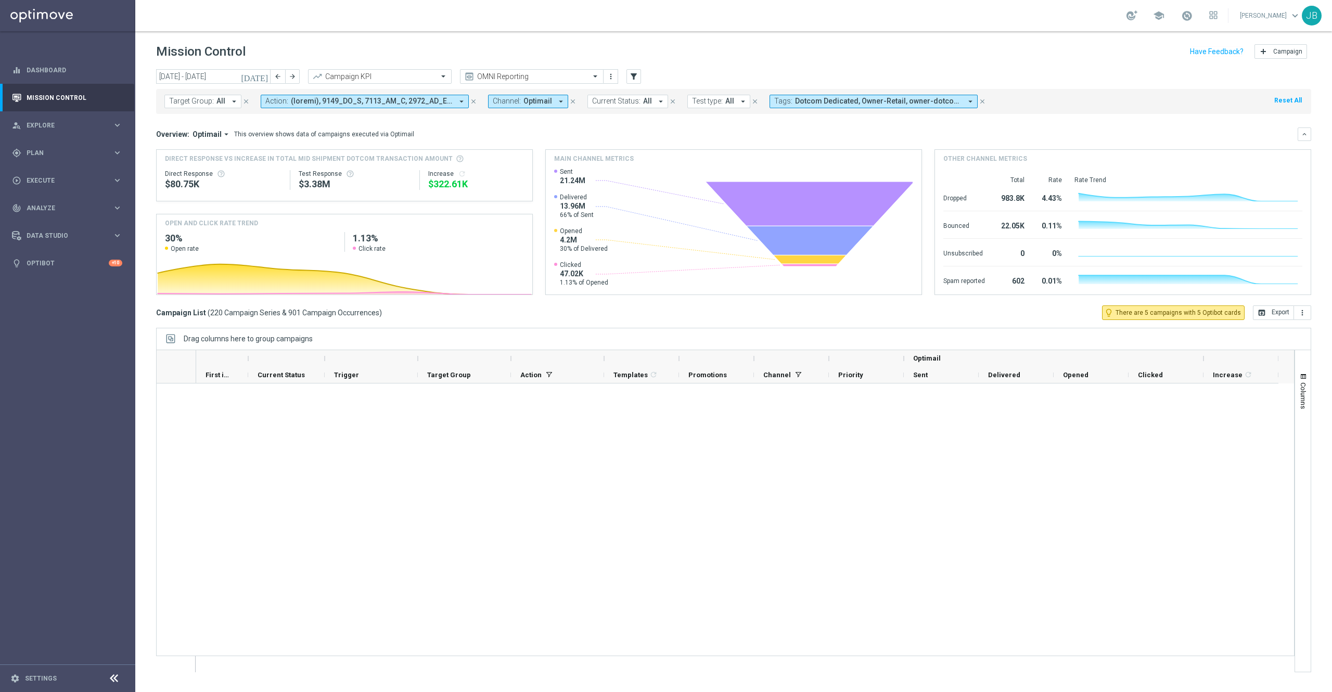
scroll to position [7742, 0]
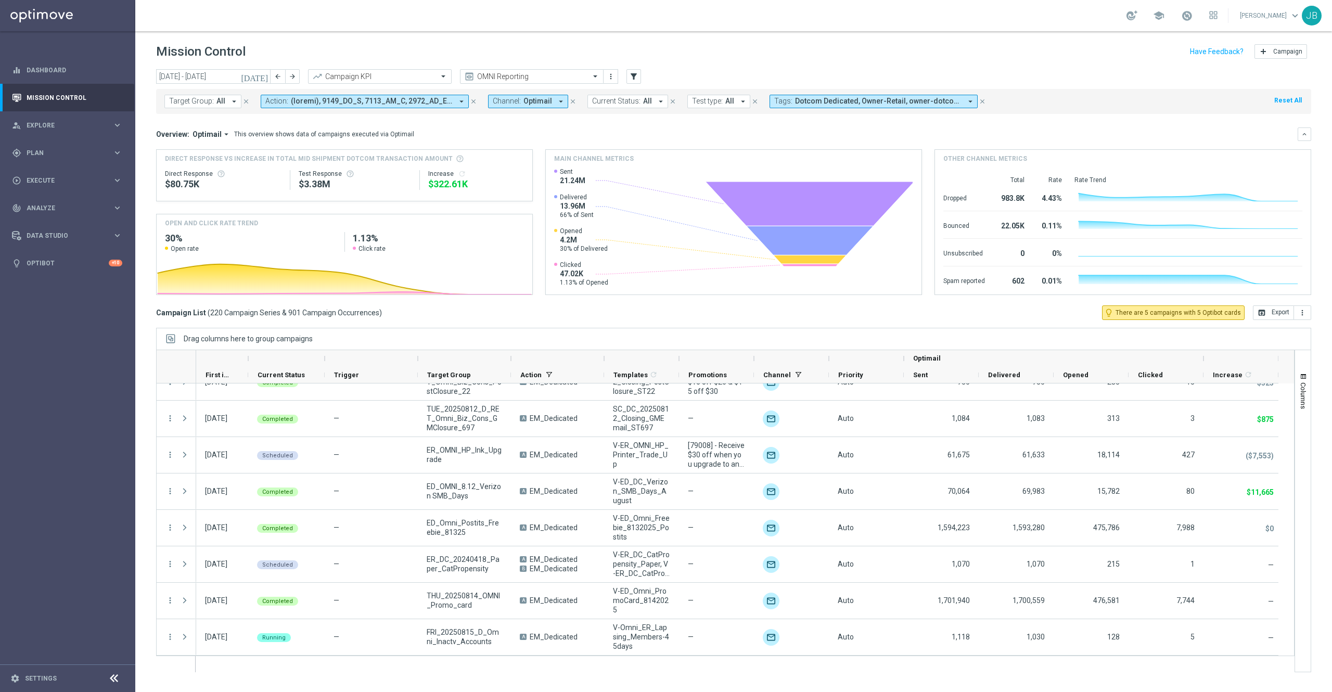
click at [263, 76] on icon "[DATE]" at bounding box center [255, 76] width 28 height 9
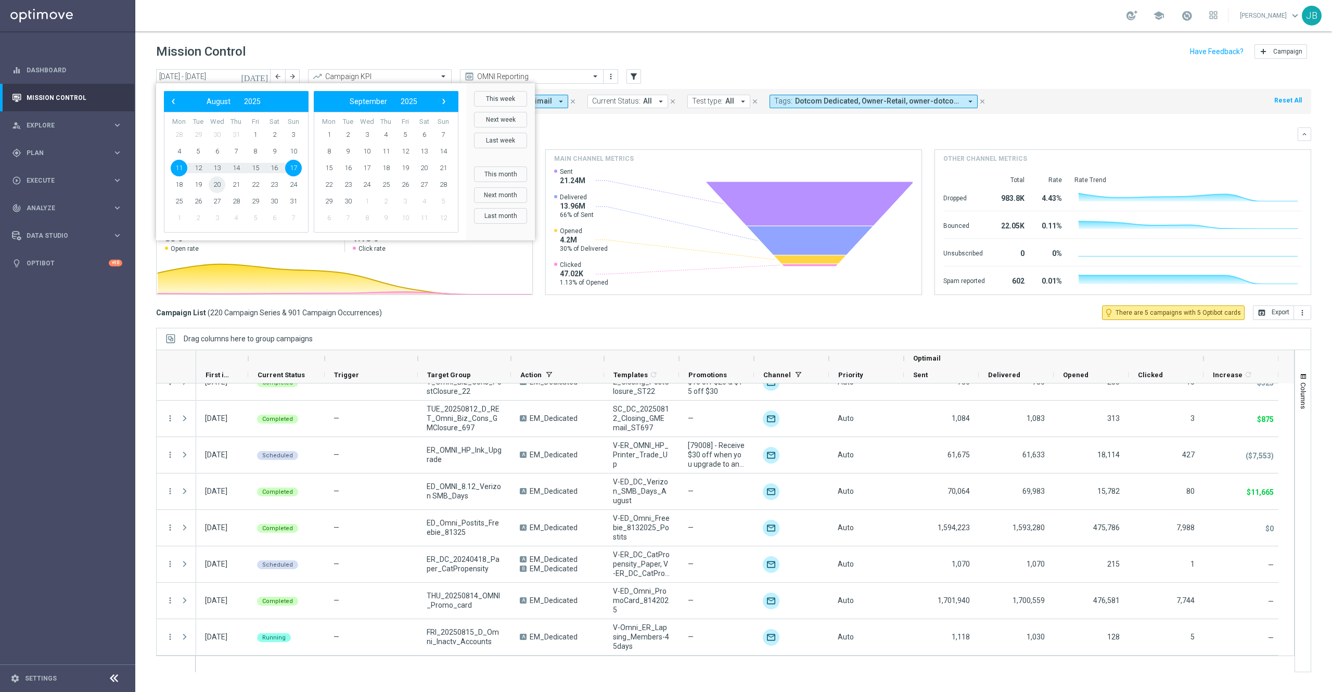
click at [218, 187] on span "20" at bounding box center [217, 184] width 17 height 17
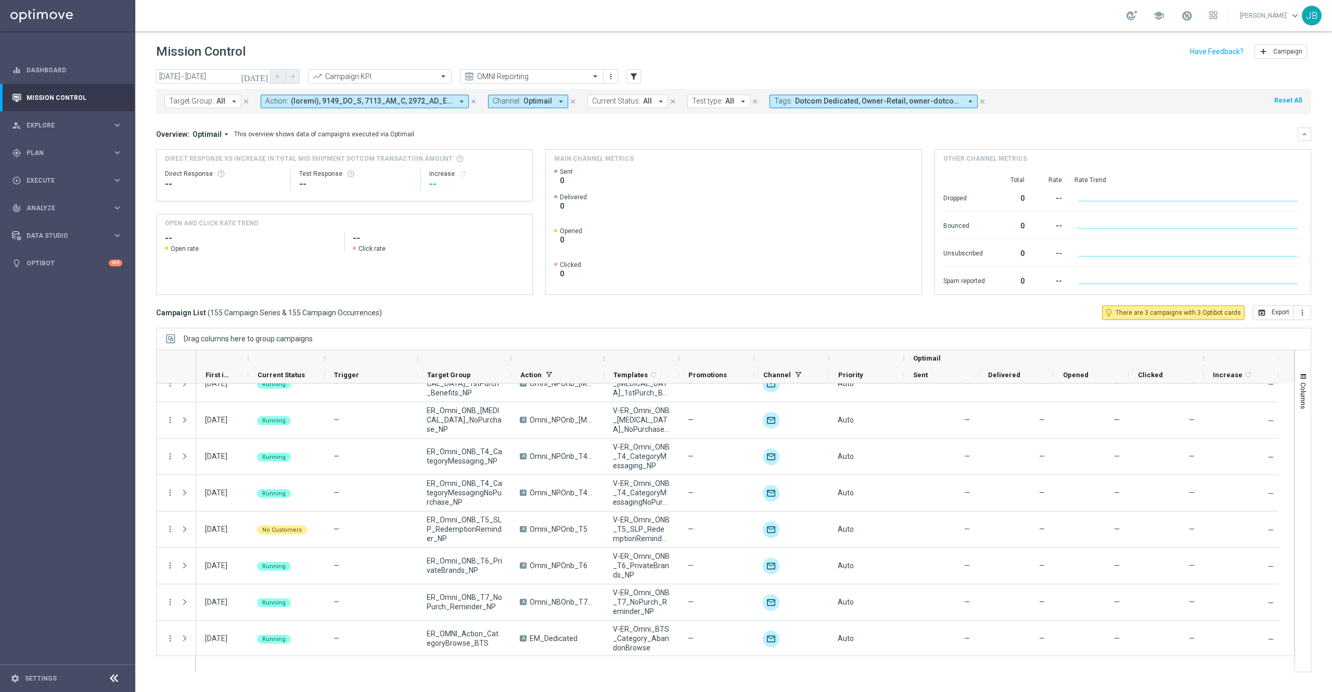
scroll to position [5375, 0]
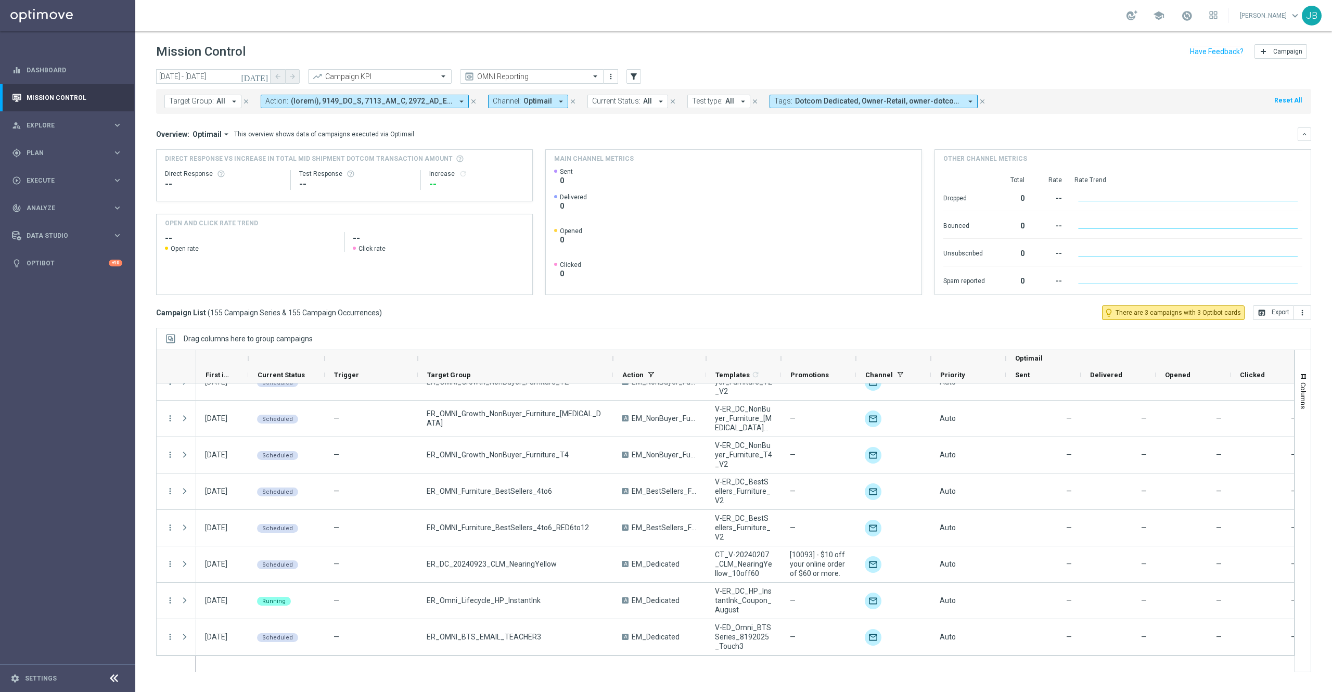
drag, startPoint x: 511, startPoint y: 357, endPoint x: 623, endPoint y: 364, distance: 112.6
click at [615, 364] on div at bounding box center [613, 358] width 4 height 17
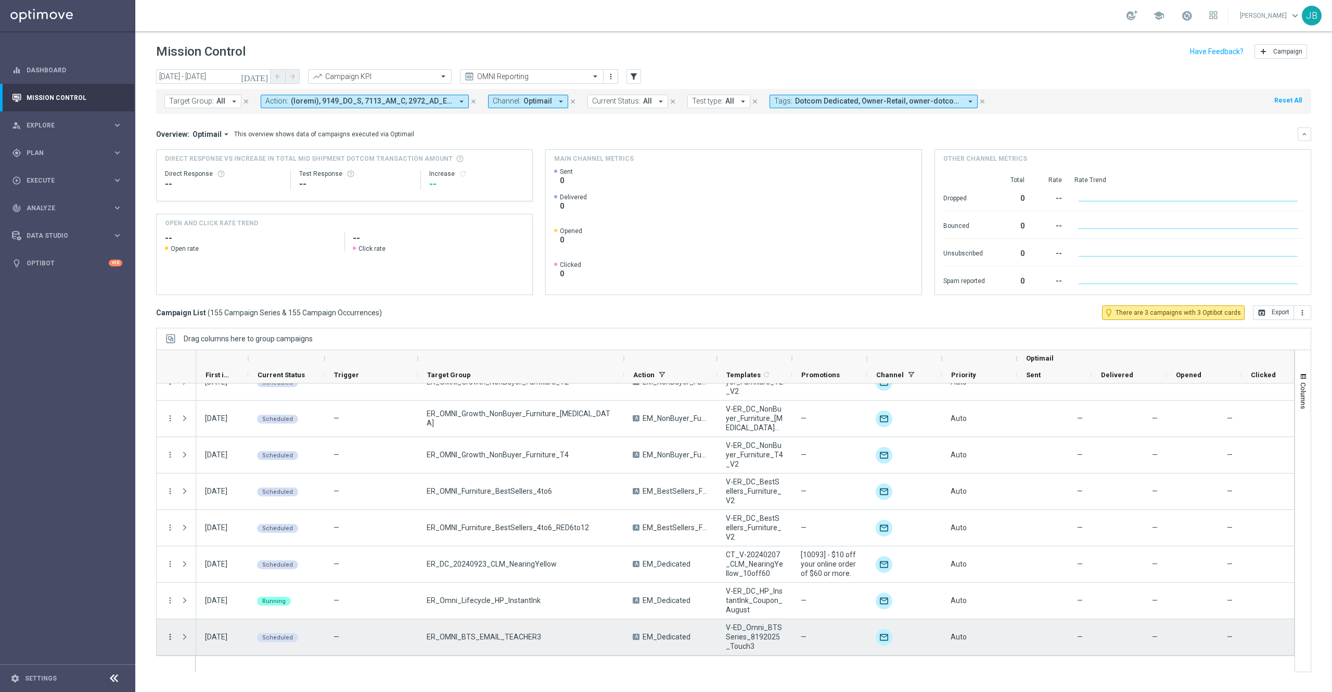
click at [169, 636] on icon "more_vert" at bounding box center [169, 636] width 9 height 9
click at [246, 529] on div "Campaign Details" at bounding box center [239, 528] width 97 height 7
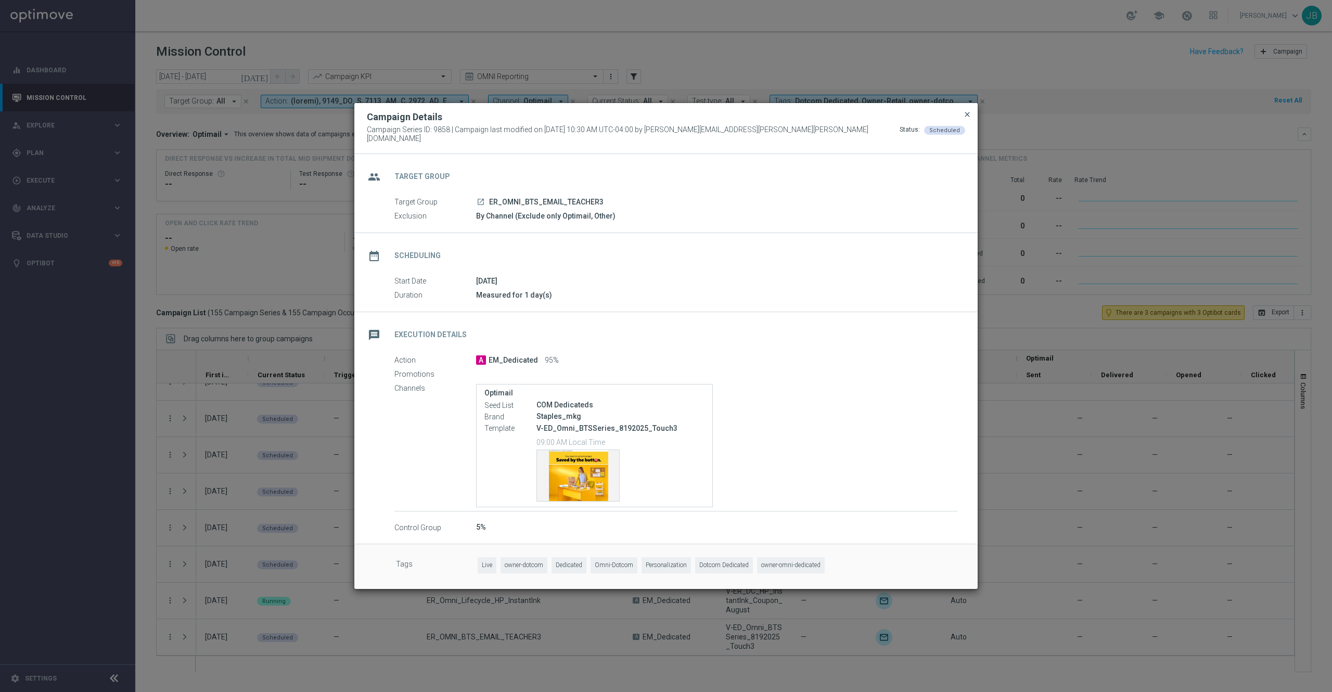
click at [966, 116] on span "close" at bounding box center [967, 114] width 8 height 8
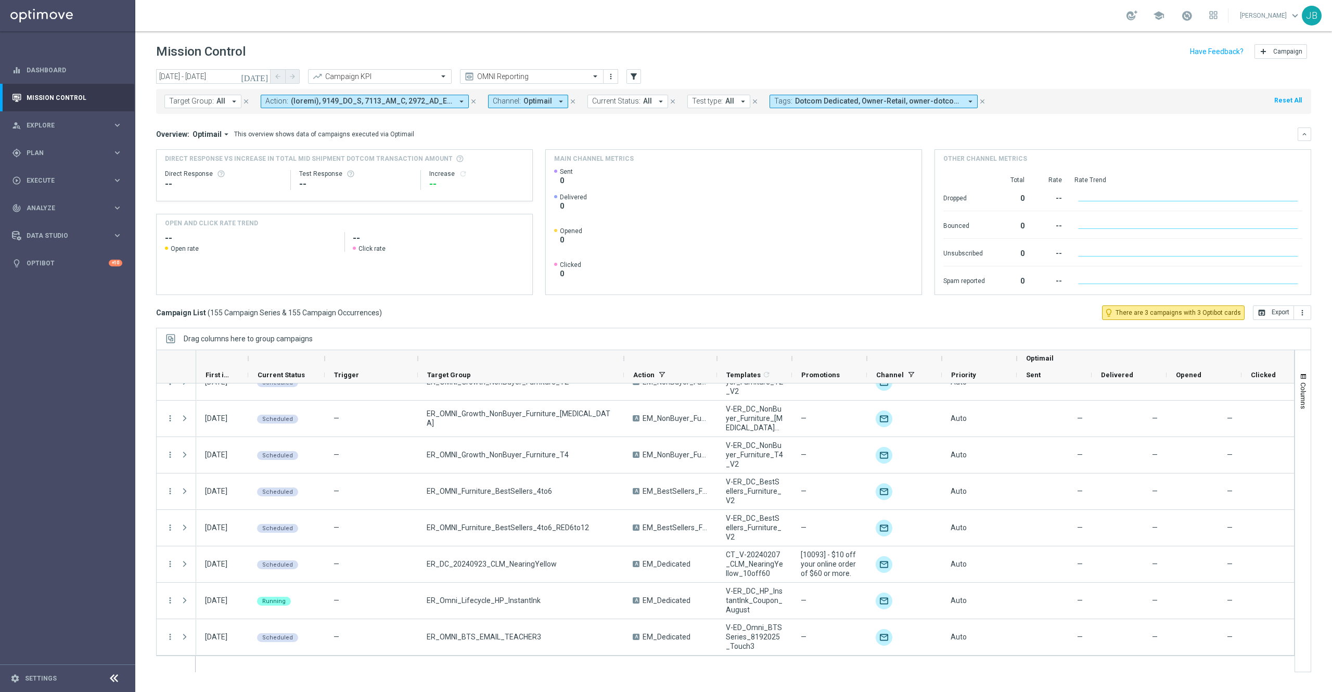
click at [263, 76] on icon "[DATE]" at bounding box center [255, 76] width 28 height 9
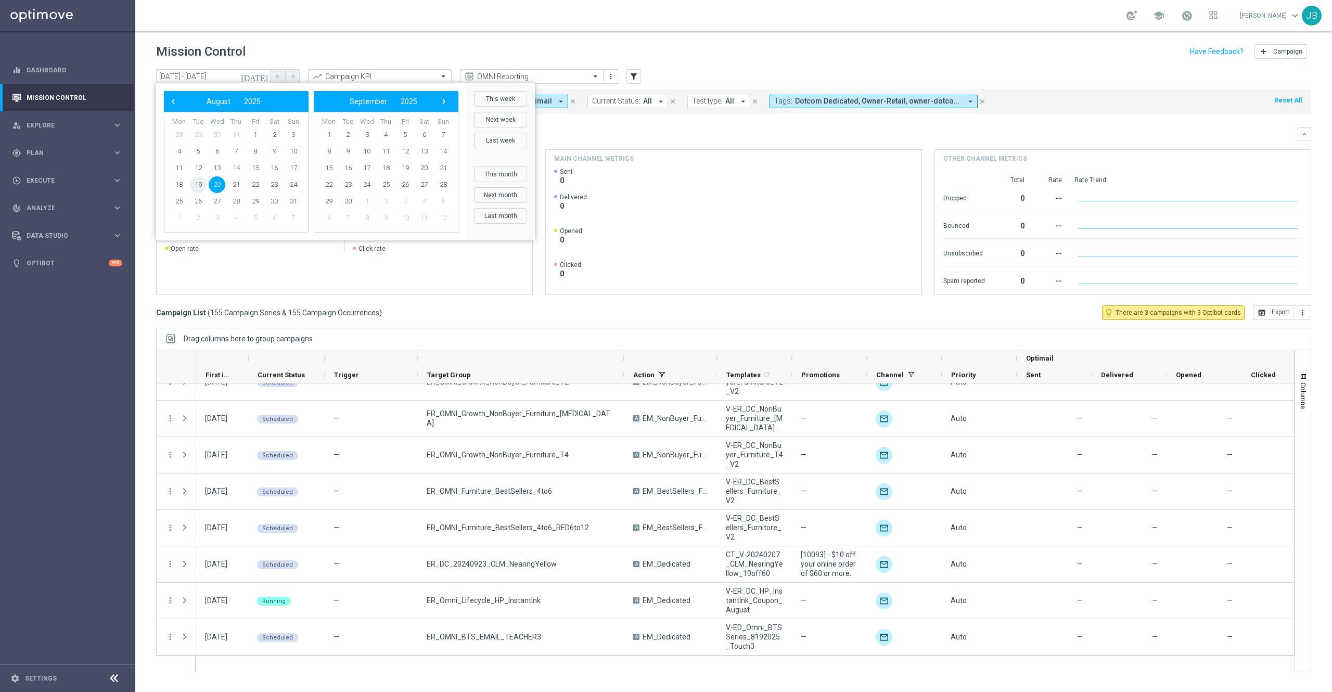
click at [200, 185] on span "19" at bounding box center [198, 184] width 17 height 17
click at [199, 187] on span "19" at bounding box center [198, 184] width 17 height 17
type input "[DATE] - [DATE]"
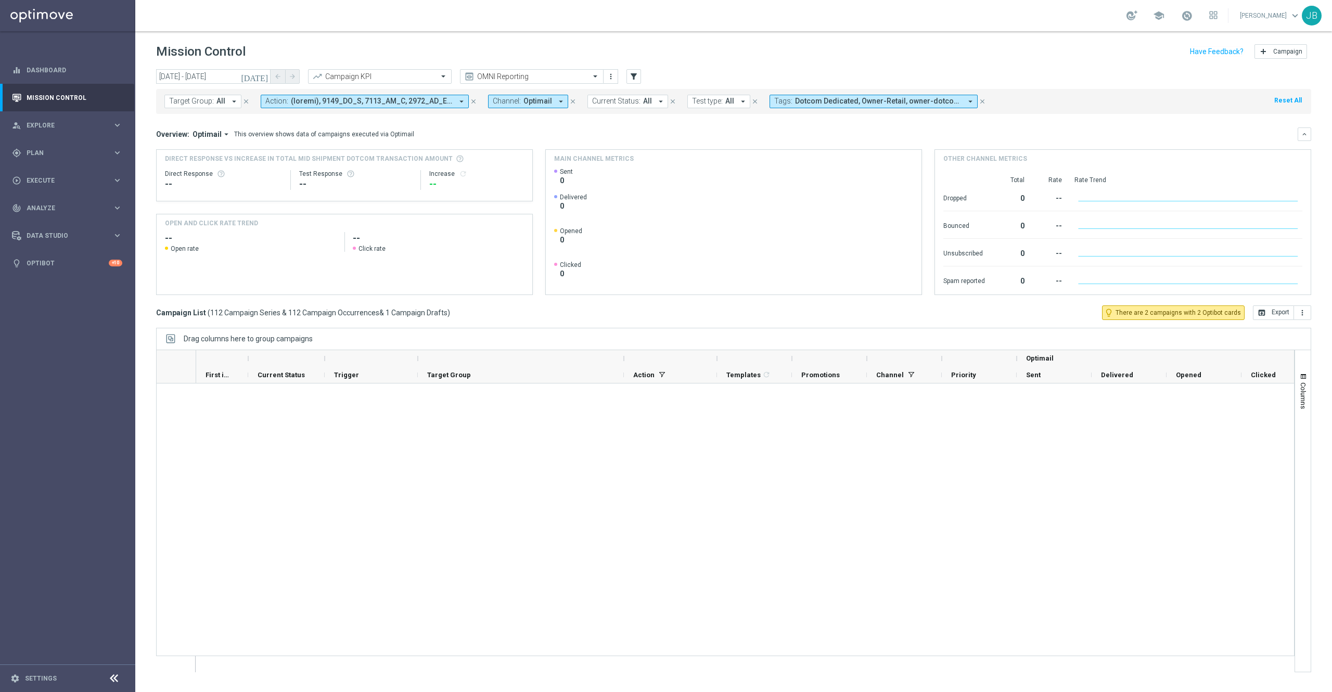
scroll to position [3845, 0]
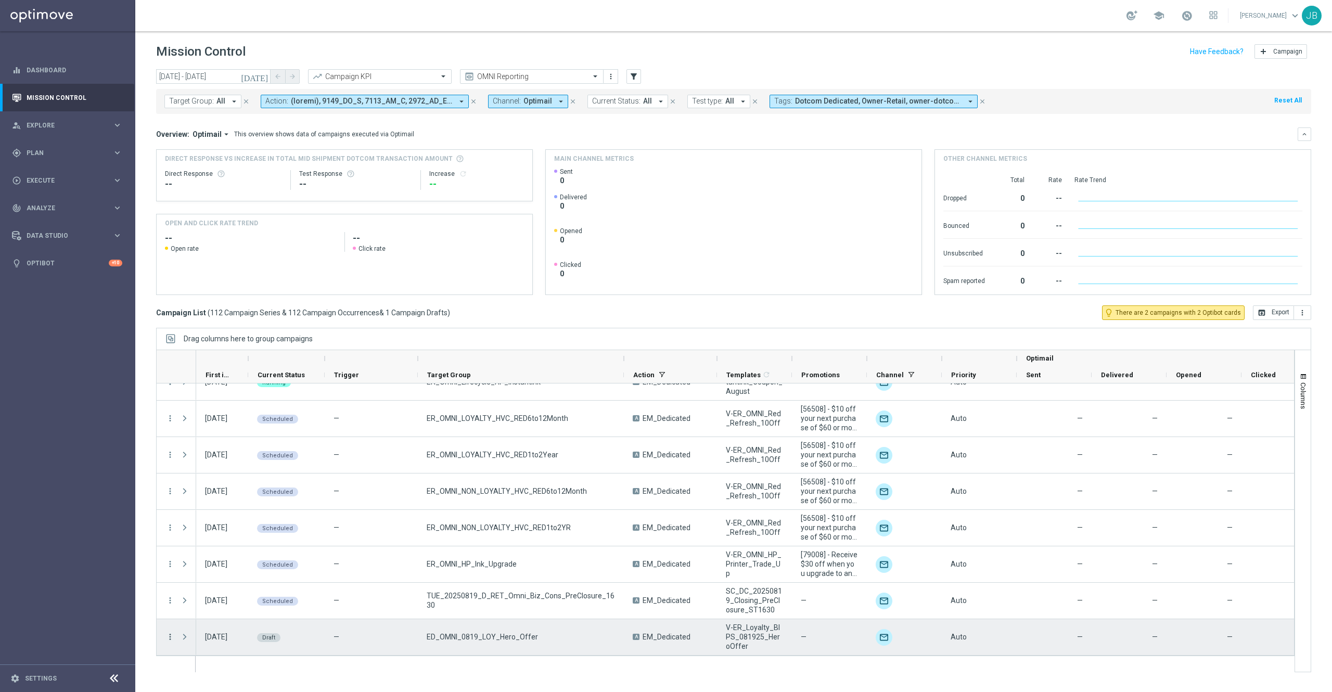
click at [167, 638] on icon "more_vert" at bounding box center [169, 636] width 9 height 9
click at [205, 609] on div "Edit" at bounding box center [239, 606] width 97 height 7
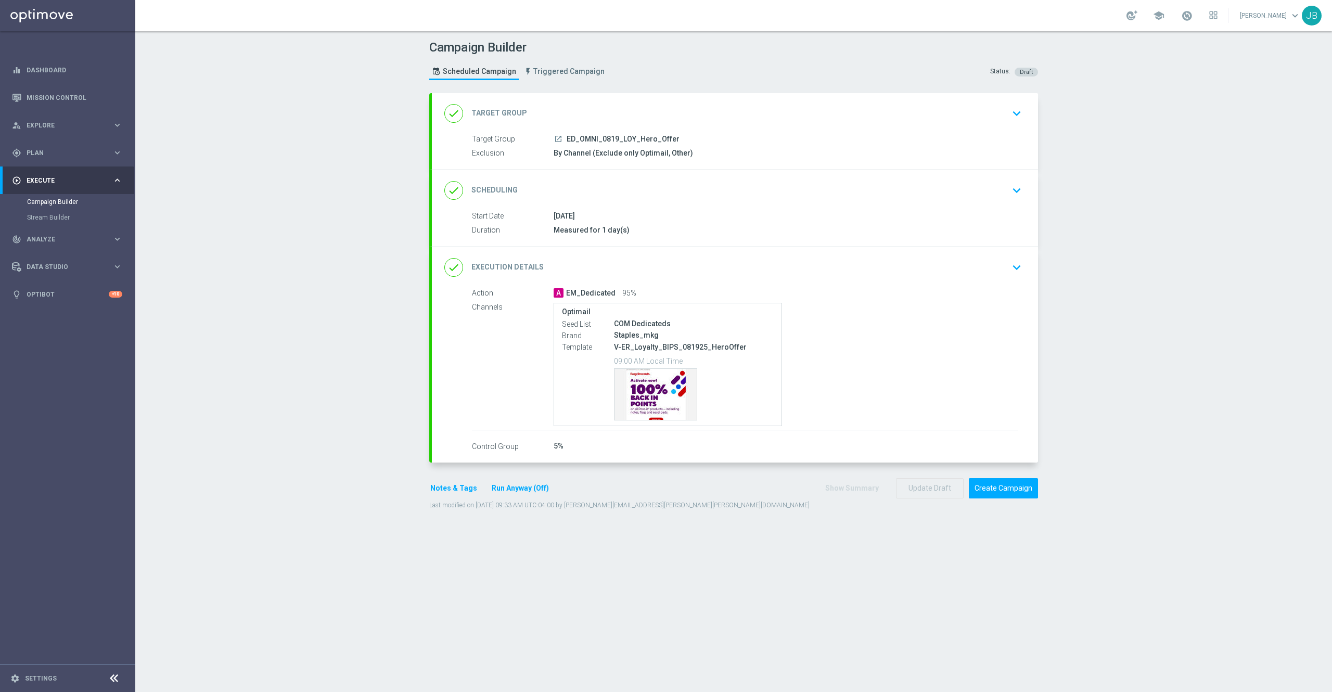
click at [508, 104] on div "done Target Group" at bounding box center [485, 113] width 83 height 19
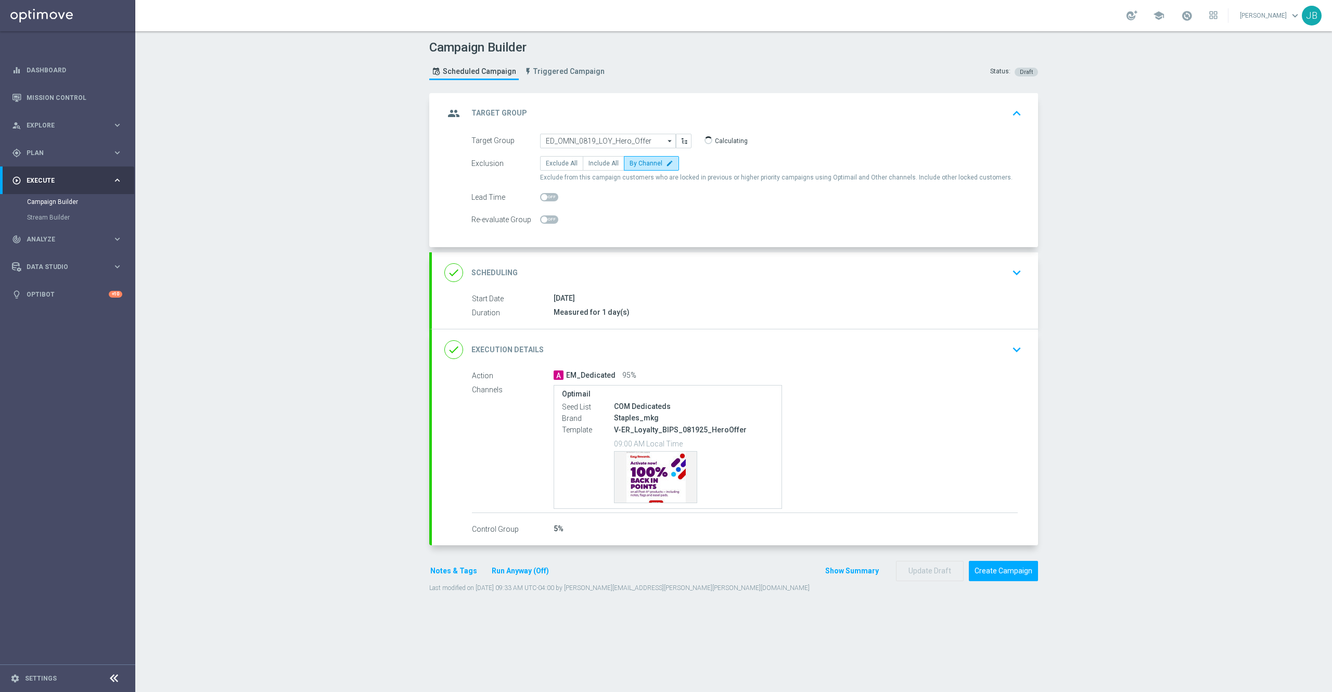
click at [494, 272] on h2 "Scheduling" at bounding box center [494, 273] width 46 height 10
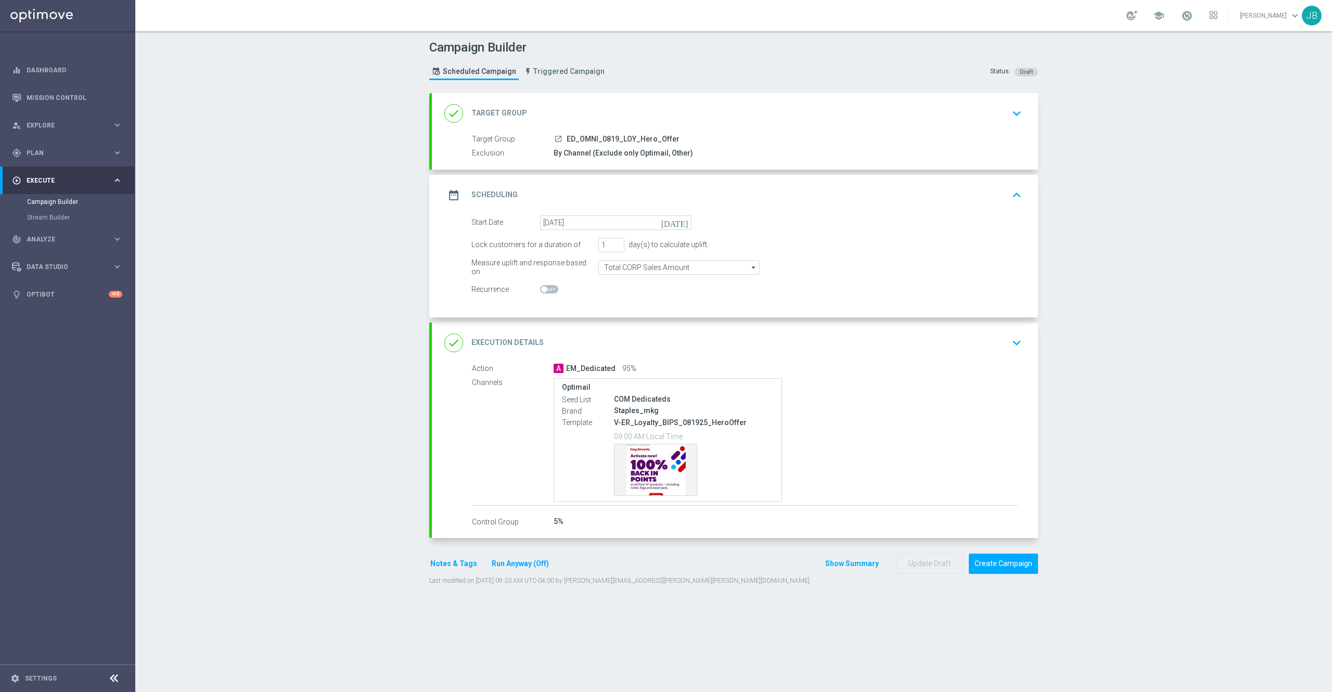
click at [496, 336] on div "done Execution Details" at bounding box center [493, 343] width 99 height 19
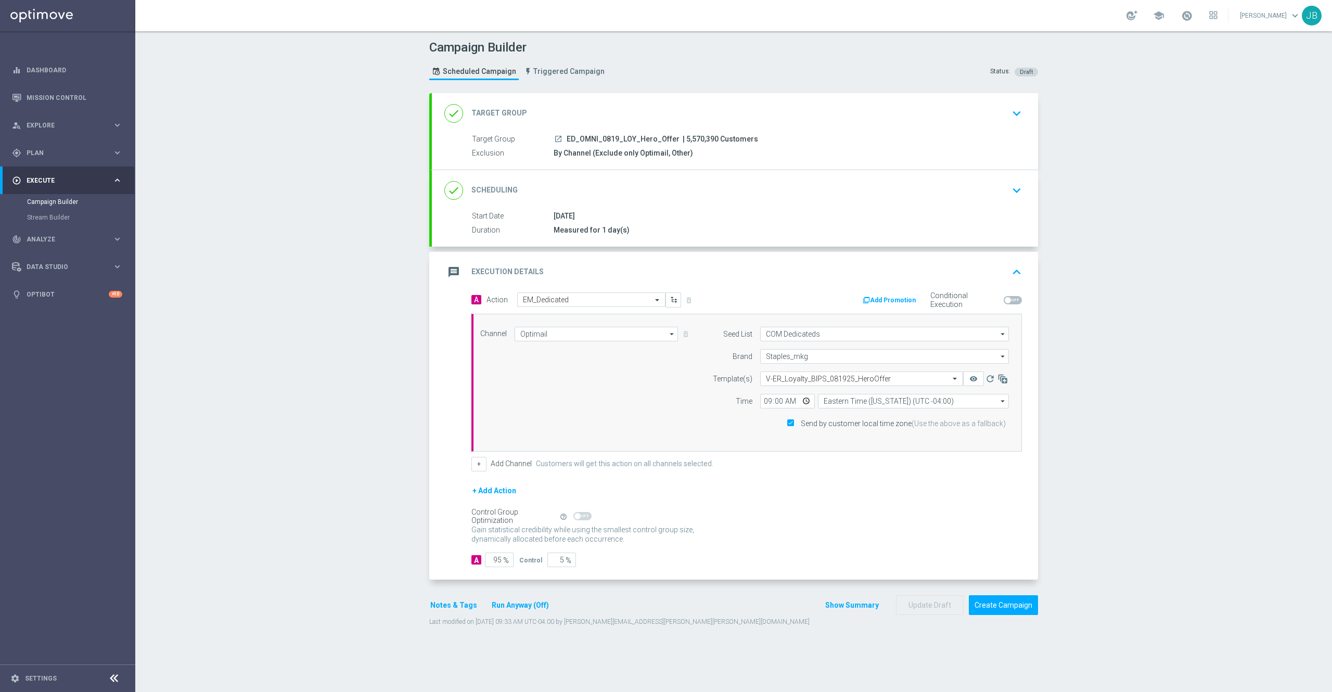
click at [494, 197] on div "done Scheduling" at bounding box center [480, 190] width 73 height 19
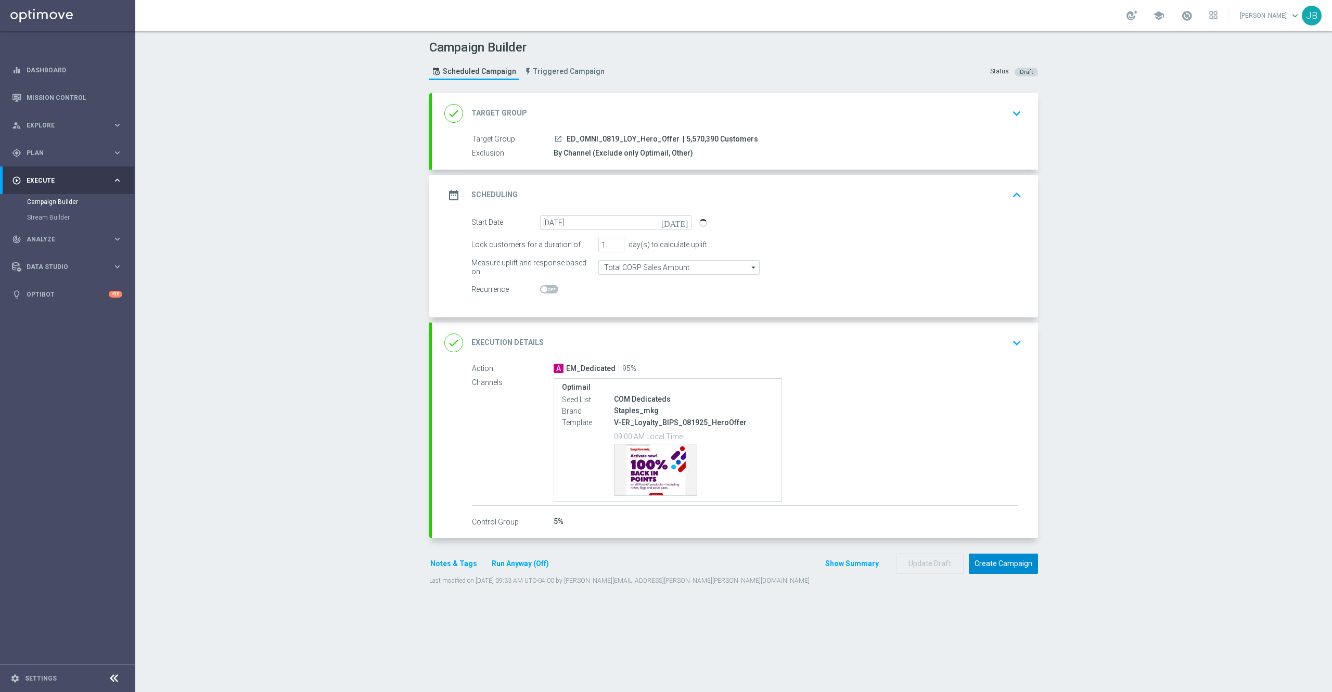
click at [996, 567] on button "Create Campaign" at bounding box center [1003, 564] width 69 height 20
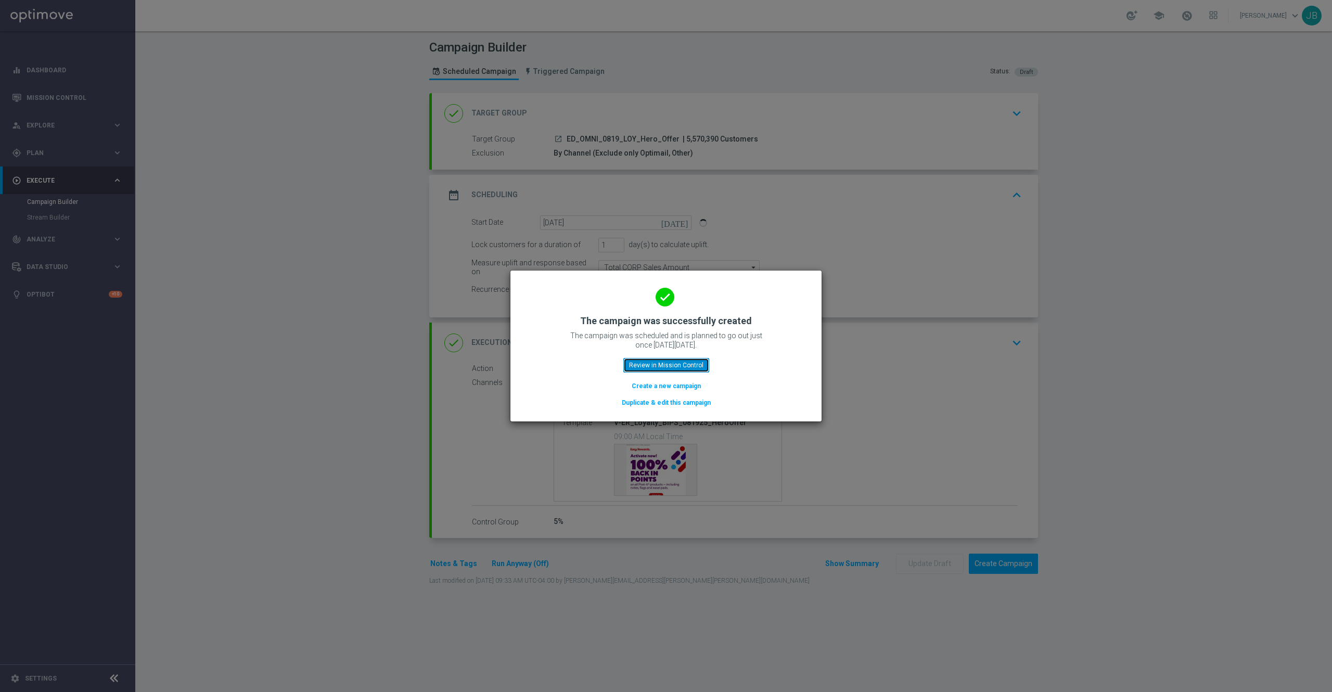
click at [657, 367] on button "Review in Mission Control" at bounding box center [666, 365] width 86 height 15
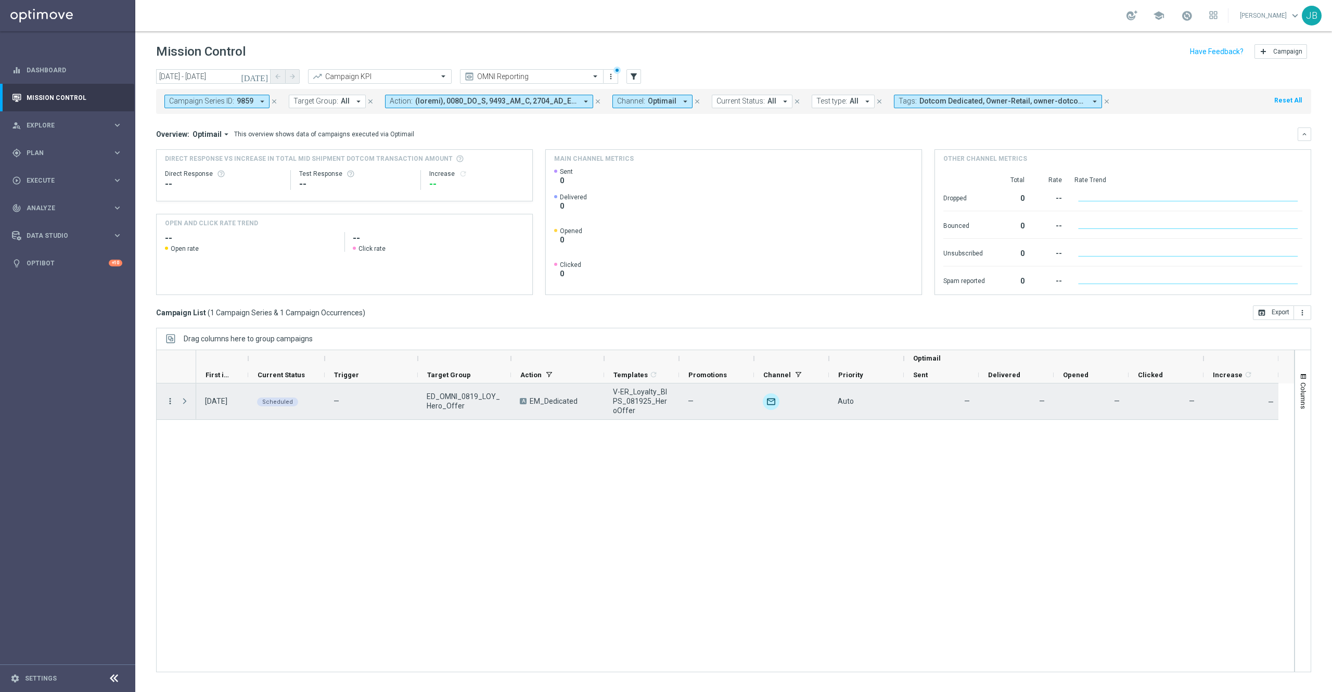
click at [167, 400] on icon "more_vert" at bounding box center [169, 401] width 9 height 9
click at [234, 409] on span "Campaign Details" at bounding box center [217, 408] width 53 height 7
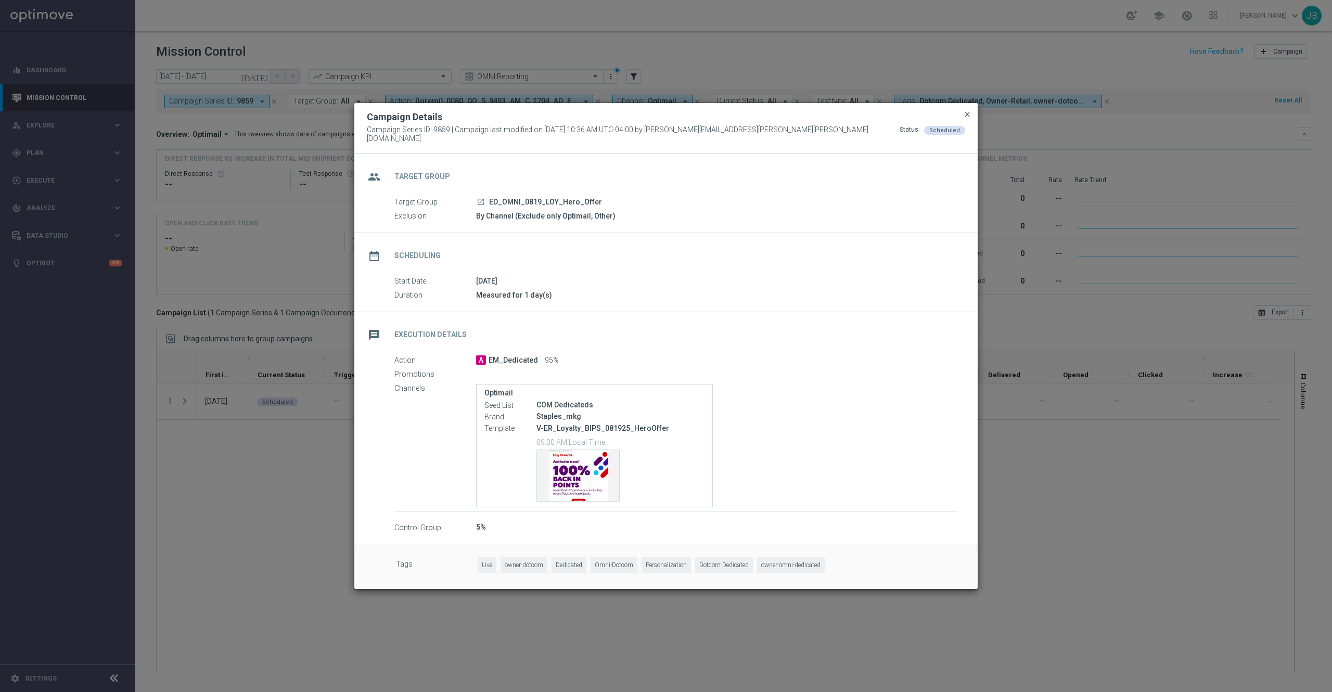
click at [968, 119] on span "close" at bounding box center [967, 114] width 8 height 8
